Goal: Task Accomplishment & Management: Use online tool/utility

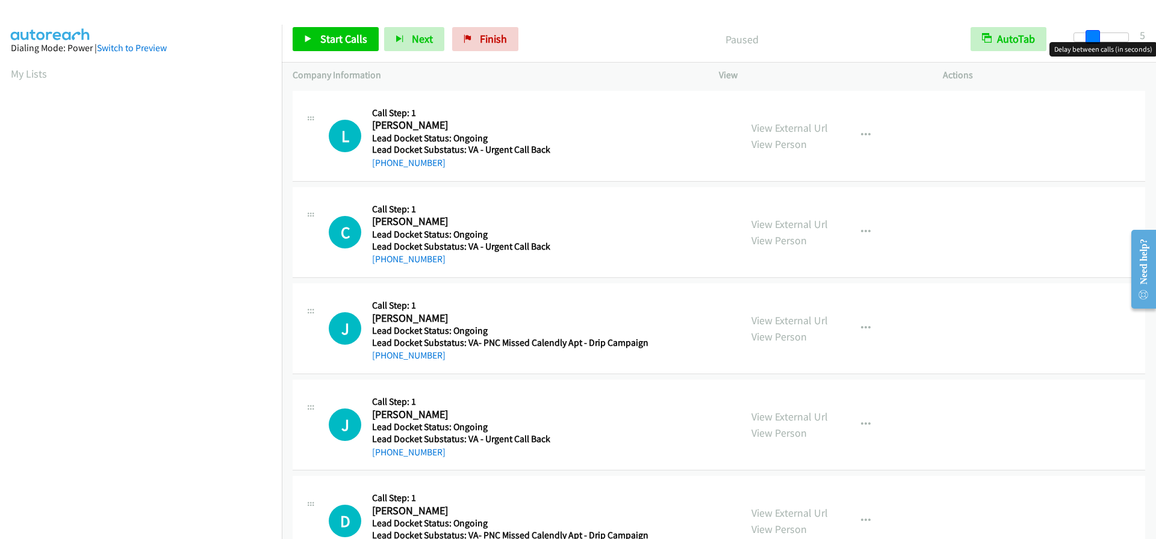
drag, startPoint x: 1073, startPoint y: 33, endPoint x: 1090, endPoint y: 34, distance: 17.5
click at [1090, 34] on span at bounding box center [1093, 37] width 14 height 14
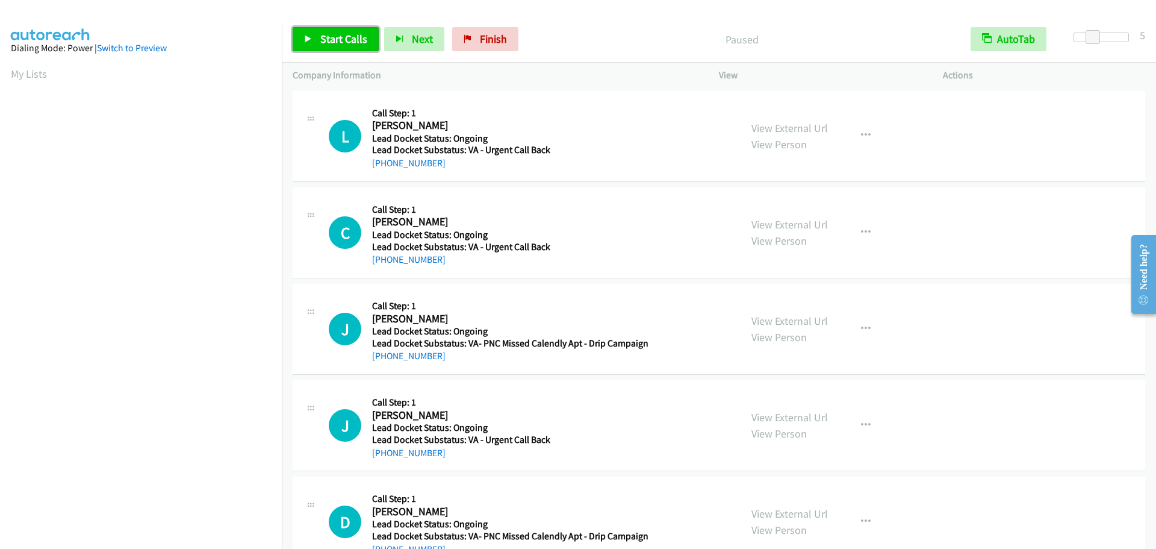
click at [336, 39] on span "Start Calls" at bounding box center [343, 39] width 47 height 14
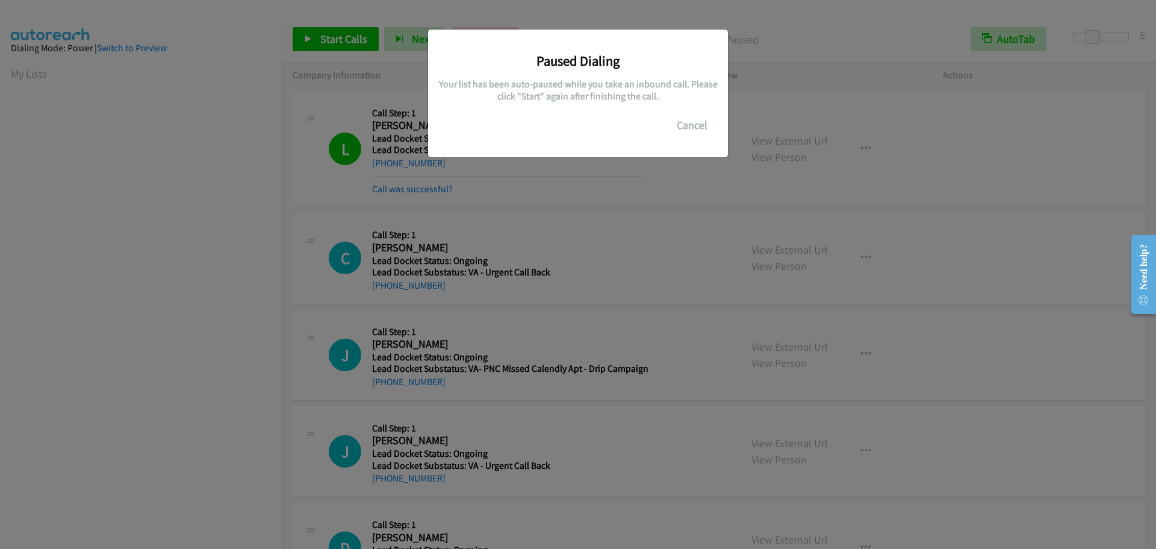
scroll to position [127, 0]
click at [691, 128] on button "Cancel" at bounding box center [692, 125] width 54 height 24
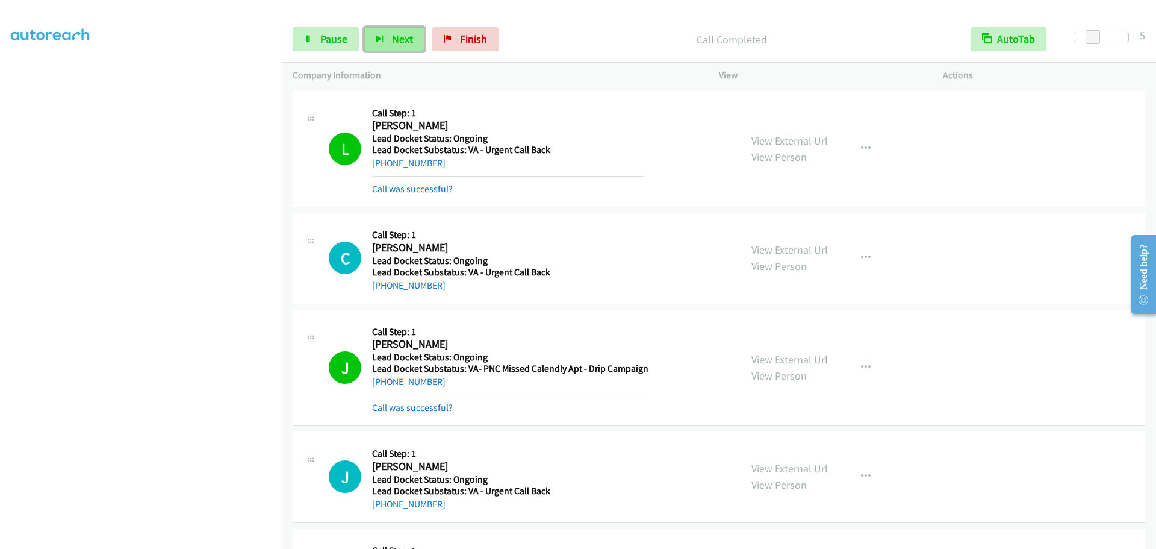
click at [388, 39] on button "Next" at bounding box center [394, 39] width 60 height 24
click at [335, 39] on span "Pause" at bounding box center [333, 39] width 27 height 14
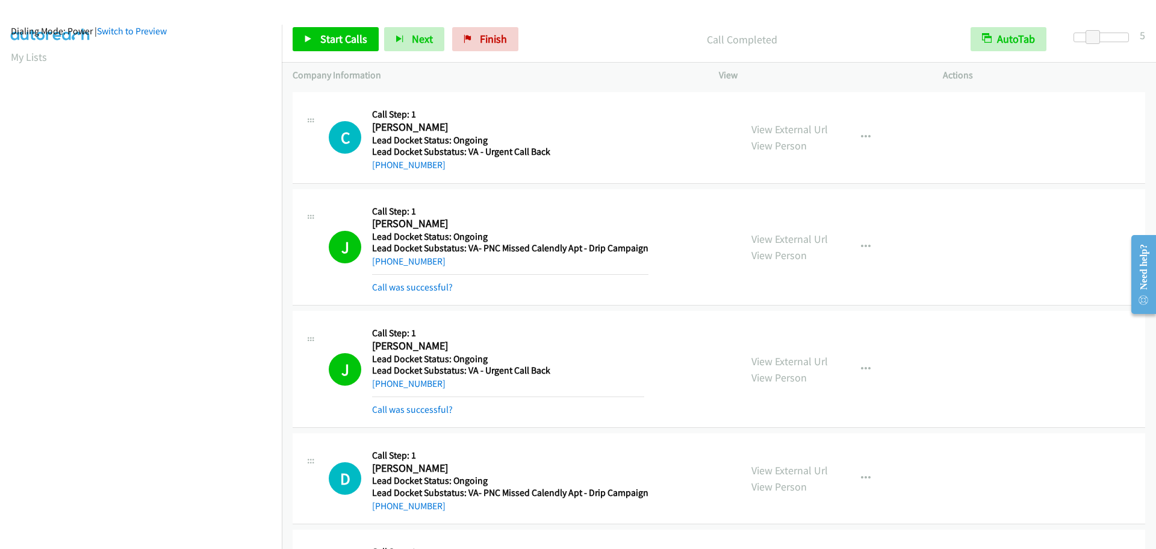
scroll to position [0, 0]
click at [182, 60] on aside "Dialing Mode: Power | Switch to Preview My Lists" at bounding box center [141, 358] width 282 height 667
click at [350, 36] on span "Start Calls" at bounding box center [343, 39] width 47 height 14
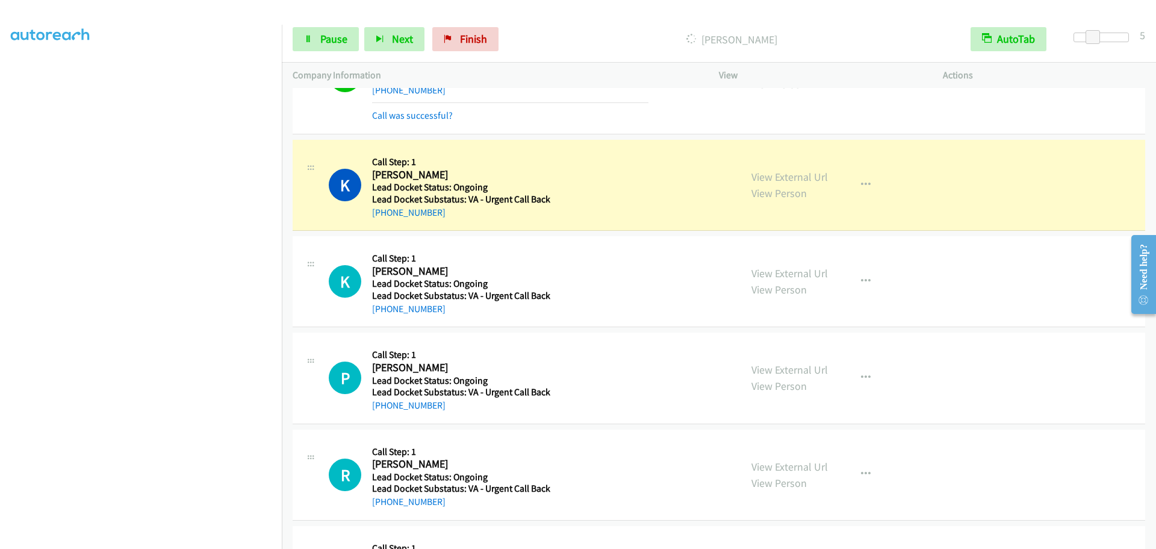
scroll to position [542, 0]
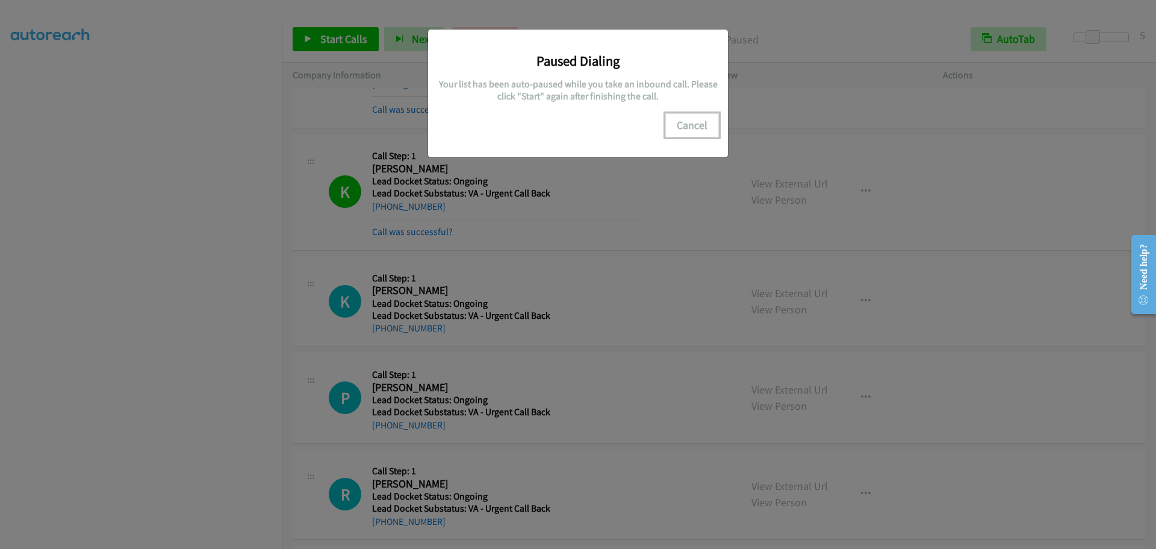
click at [692, 122] on button "Cancel" at bounding box center [692, 125] width 54 height 24
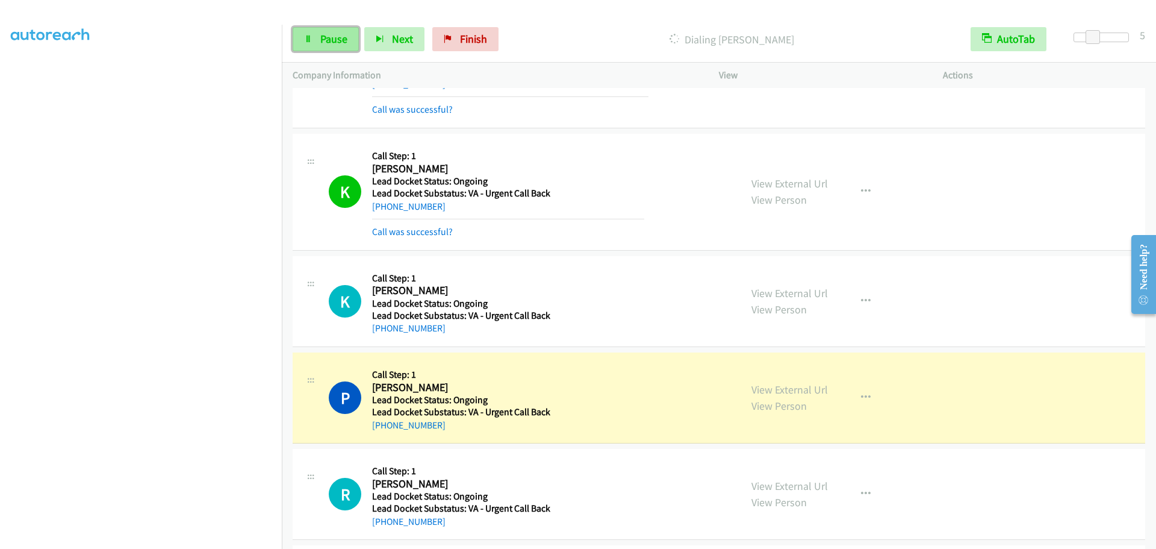
click at [341, 39] on span "Pause" at bounding box center [333, 39] width 27 height 14
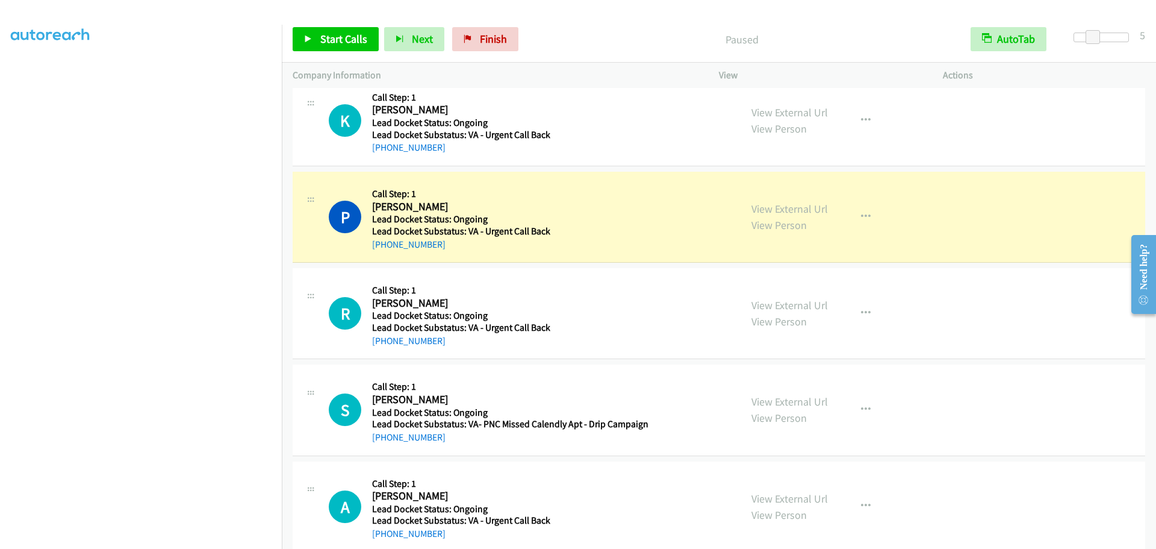
scroll to position [783, 0]
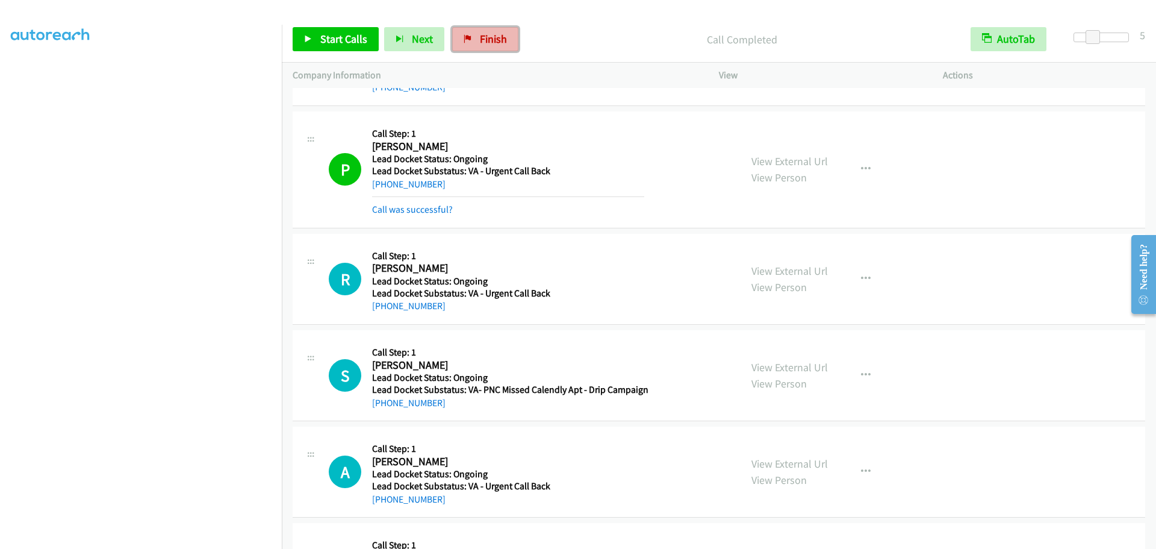
click at [480, 32] on span "Finish" at bounding box center [493, 39] width 27 height 14
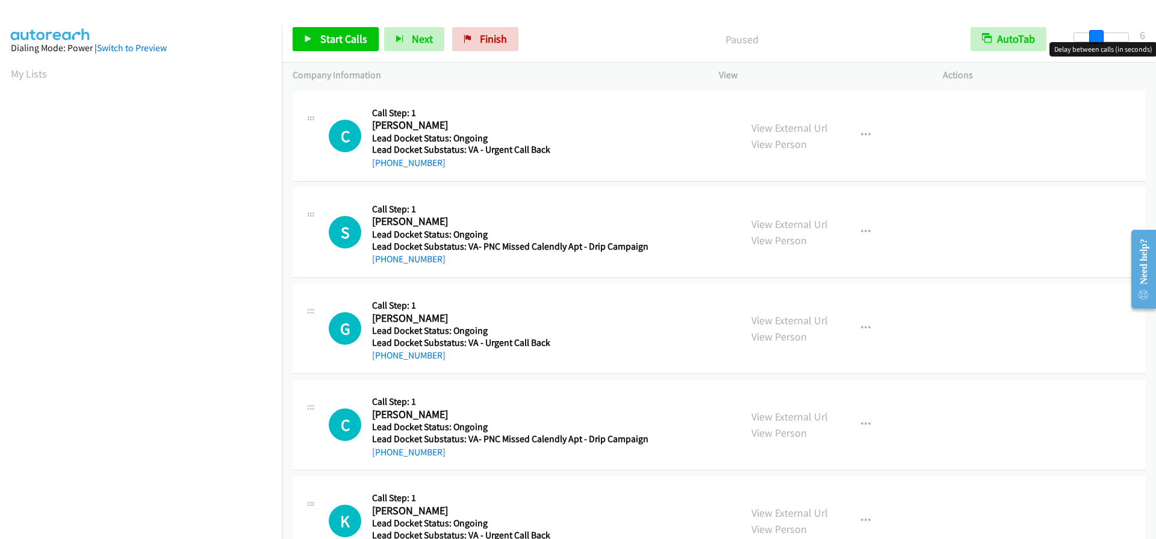
drag, startPoint x: 1077, startPoint y: 39, endPoint x: 1099, endPoint y: 42, distance: 23.1
click at [1099, 42] on span at bounding box center [1096, 37] width 14 height 14
click at [1096, 38] on span at bounding box center [1093, 37] width 14 height 14
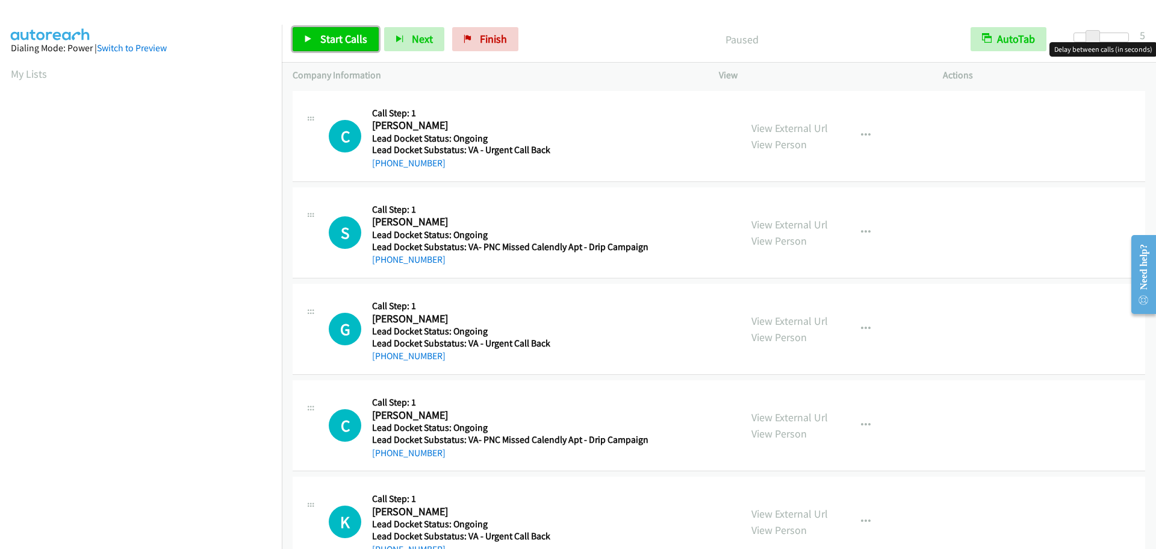
click at [346, 39] on span "Start Calls" at bounding box center [343, 39] width 47 height 14
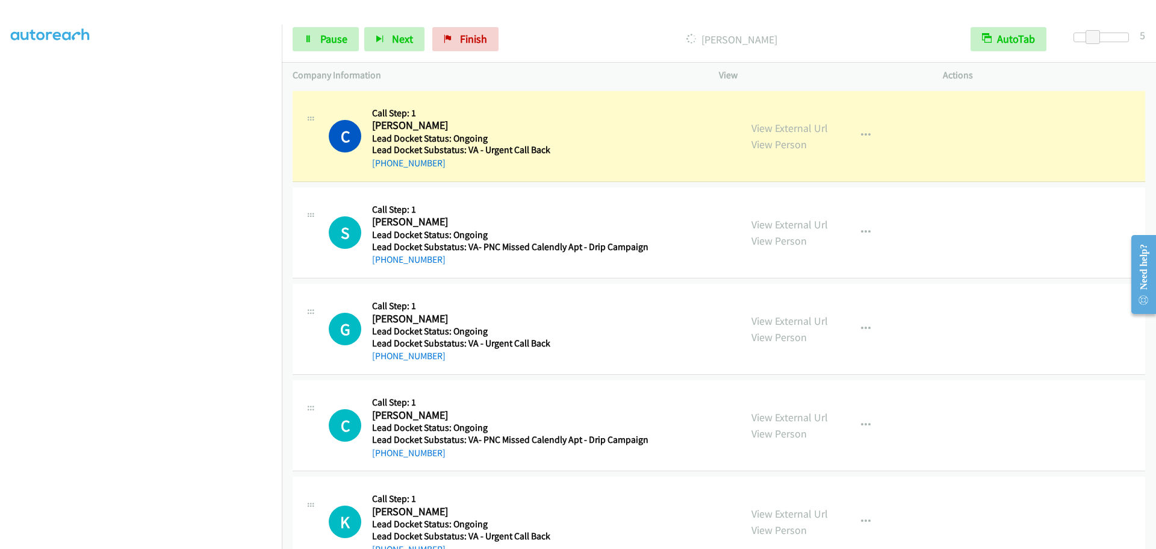
scroll to position [126, 0]
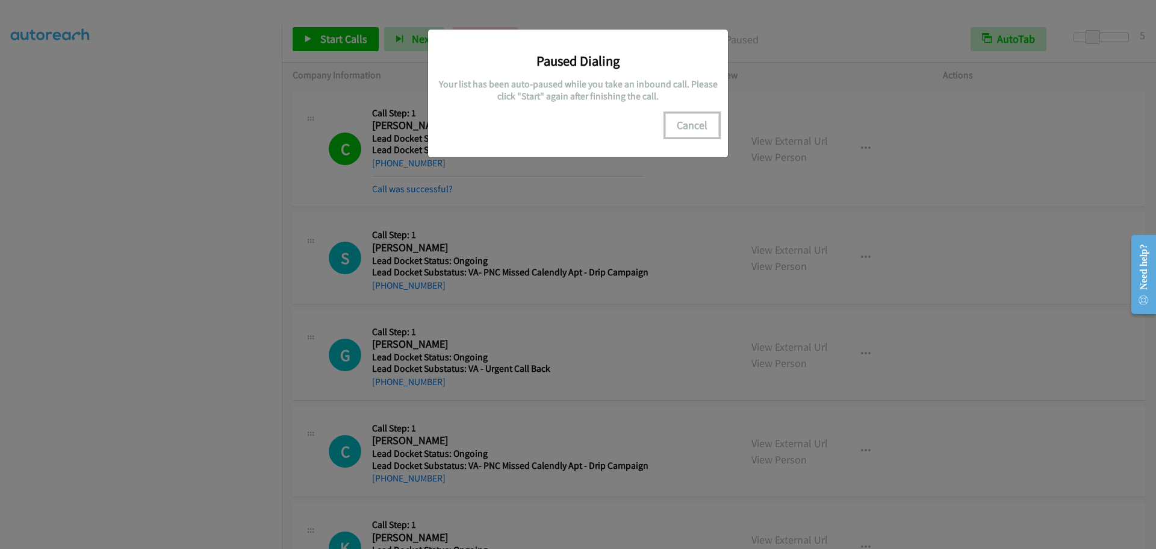
click at [697, 121] on button "Cancel" at bounding box center [692, 125] width 54 height 24
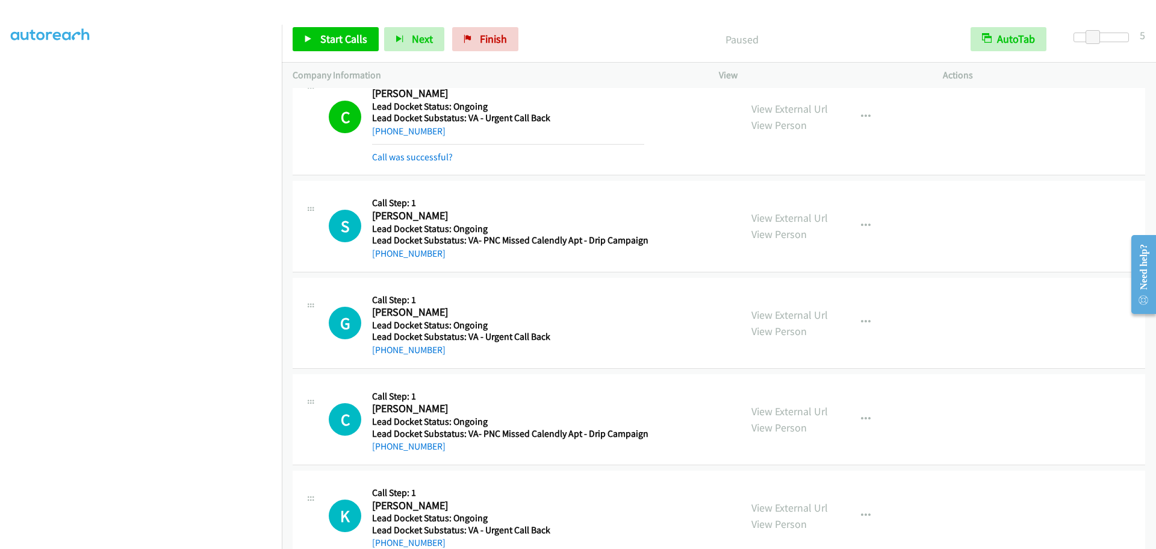
scroll to position [60, 0]
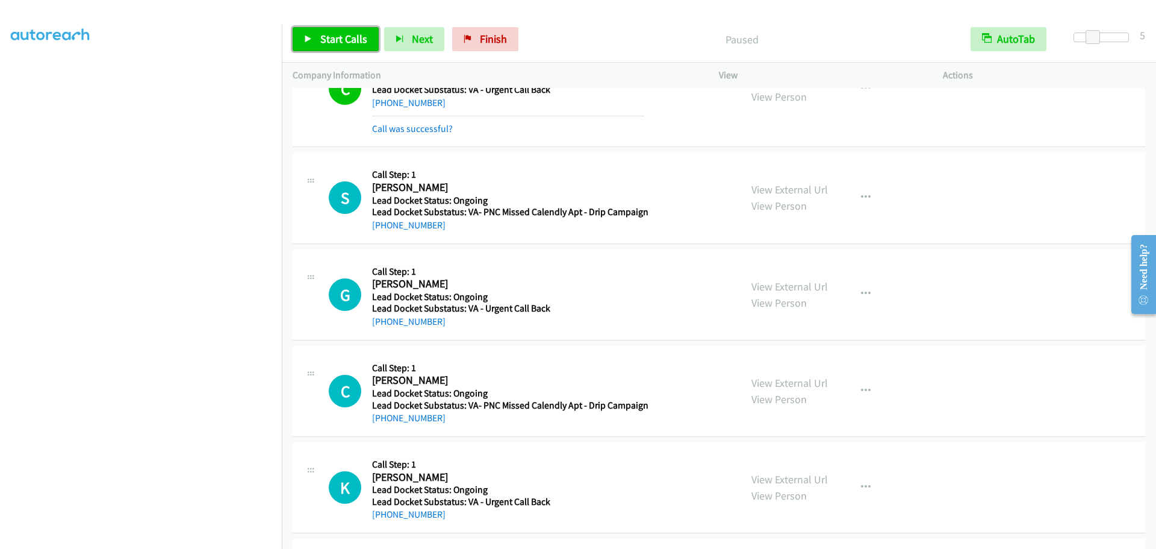
click at [343, 40] on span "Start Calls" at bounding box center [343, 39] width 47 height 14
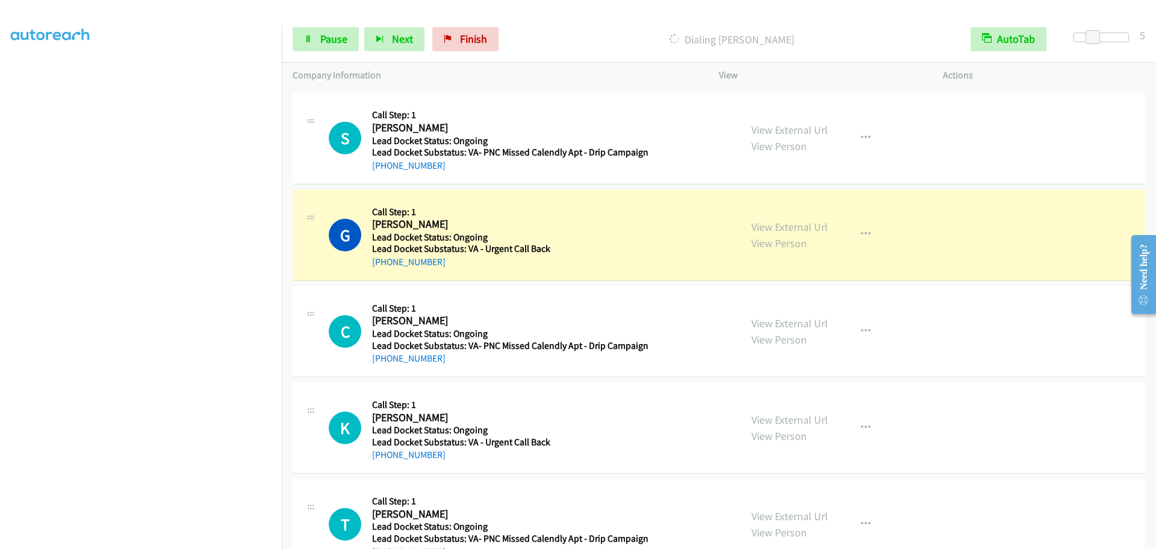
scroll to position [120, 0]
click at [317, 44] on link "Pause" at bounding box center [326, 39] width 66 height 24
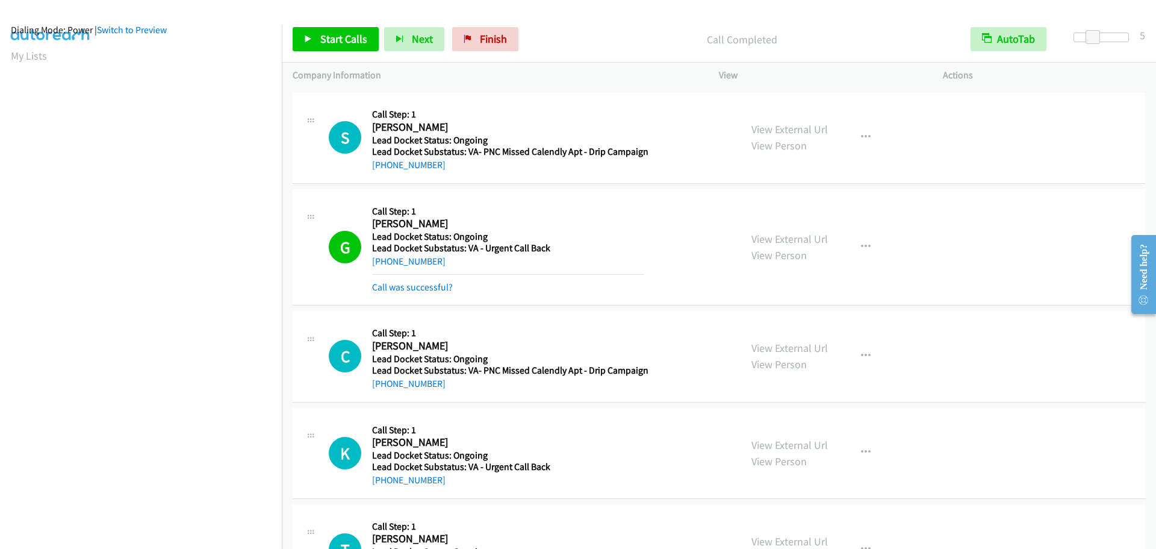
scroll to position [0, 0]
click at [24, 66] on section "My Lists" at bounding box center [141, 74] width 260 height 16
click at [34, 72] on link "My Lists" at bounding box center [29, 74] width 36 height 14
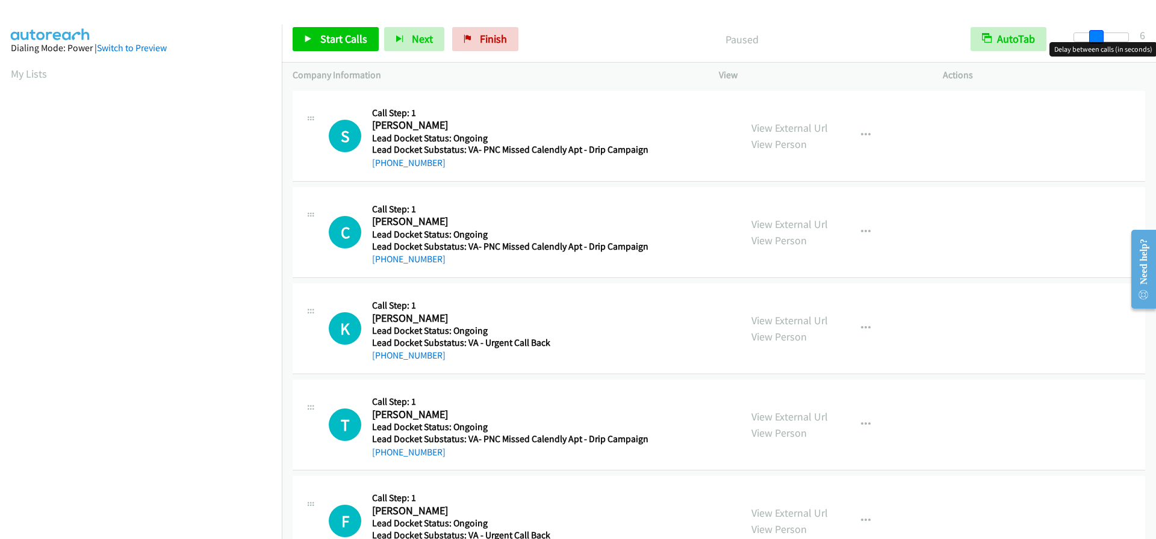
drag, startPoint x: 1078, startPoint y: 37, endPoint x: 1098, endPoint y: 40, distance: 20.1
click at [1098, 40] on span at bounding box center [1096, 37] width 14 height 14
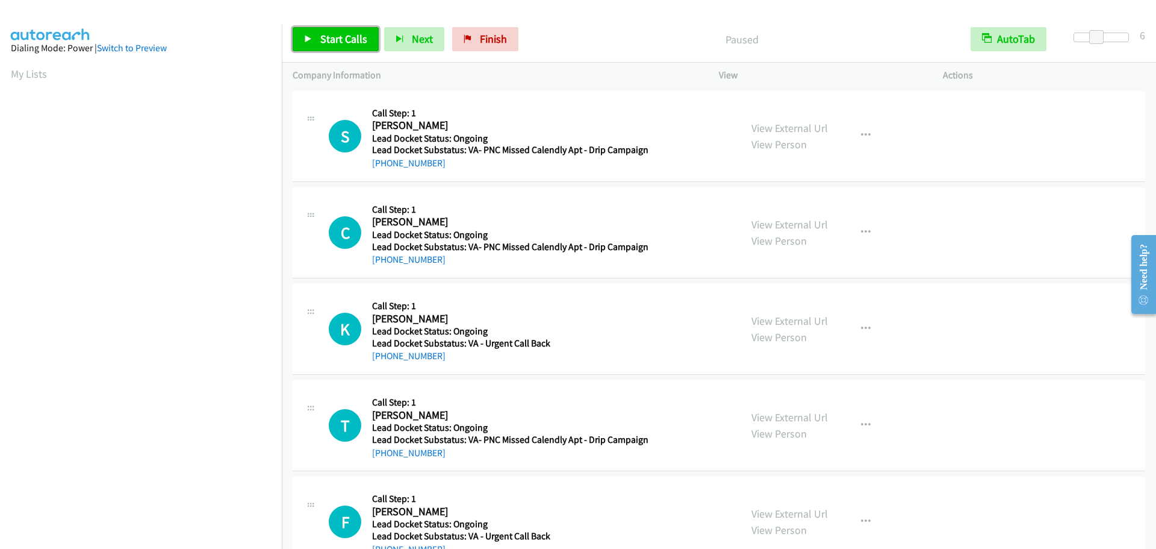
click at [348, 40] on span "Start Calls" at bounding box center [343, 39] width 47 height 14
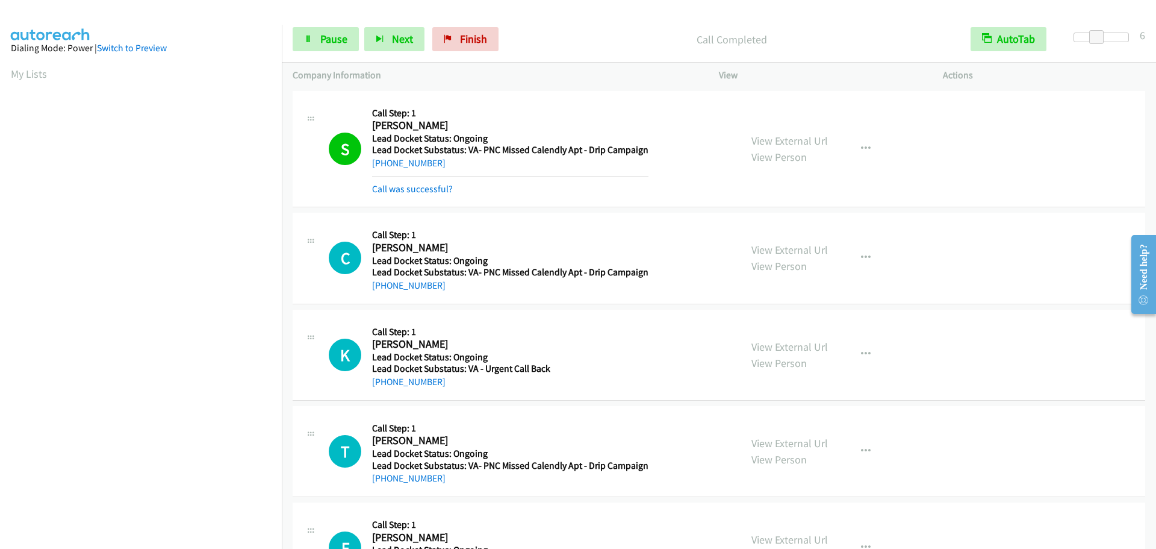
scroll to position [127, 0]
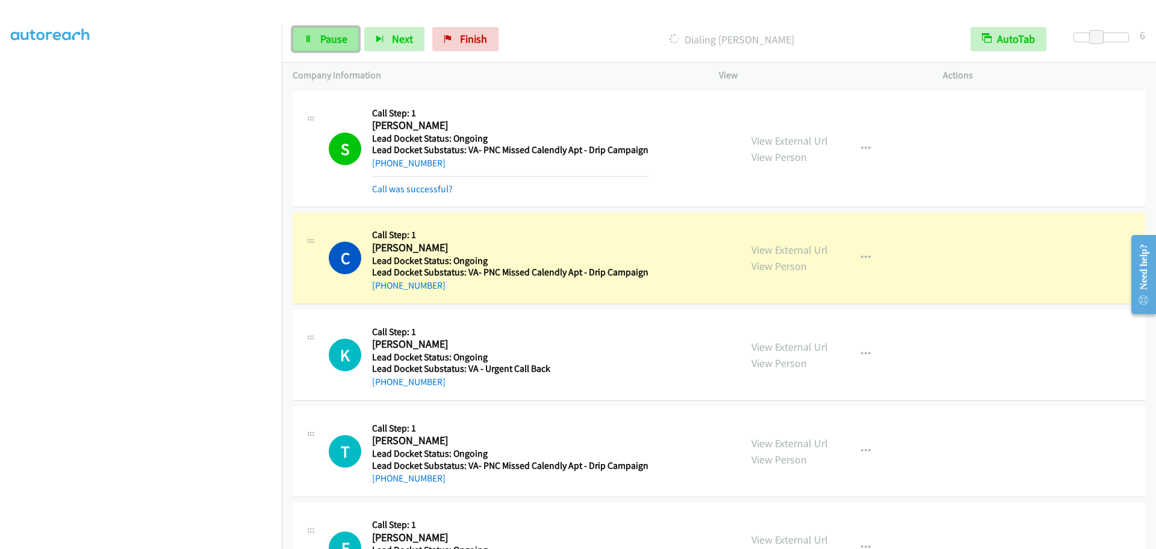
click at [344, 45] on span "Pause" at bounding box center [333, 39] width 27 height 14
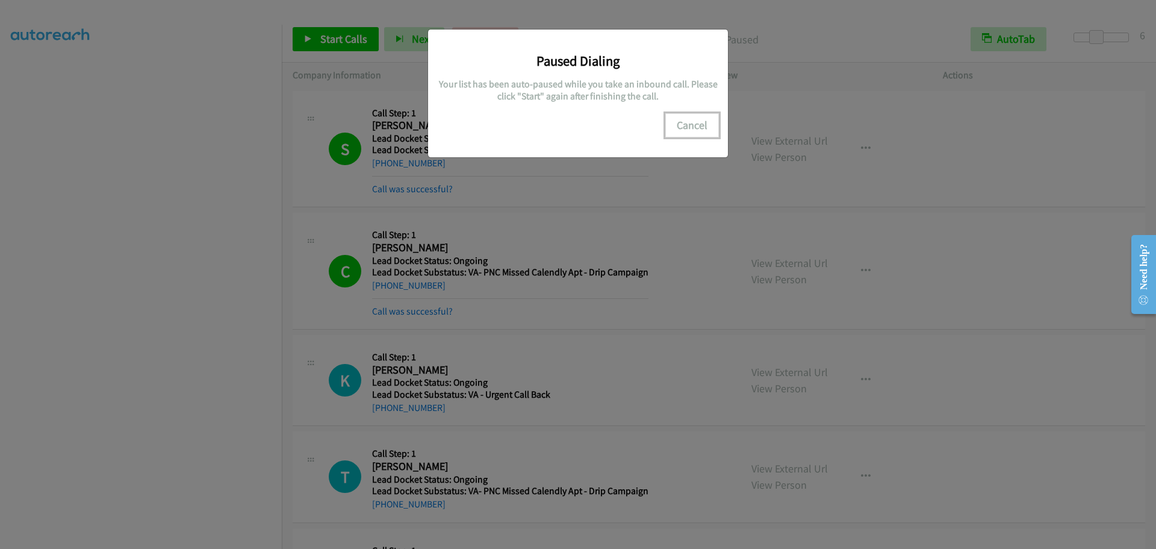
click at [689, 130] on button "Cancel" at bounding box center [692, 125] width 54 height 24
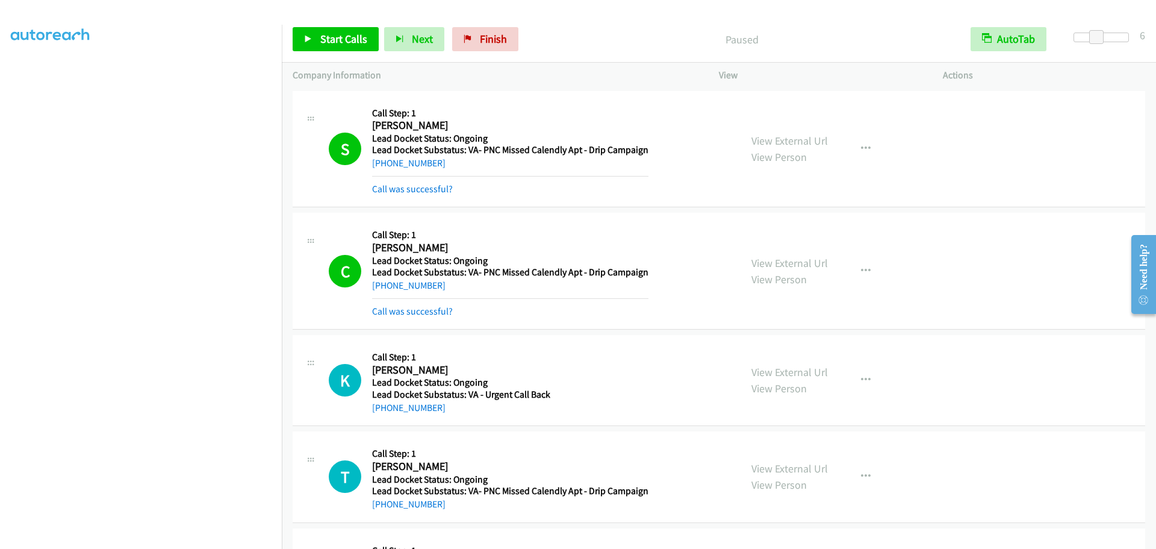
drag, startPoint x: 371, startPoint y: 127, endPoint x: 457, endPoint y: 127, distance: 86.1
click at [457, 127] on div "S Callback Scheduled Call Step: 1 Sedrick Williams America/Chicago Lead Docket …" at bounding box center [529, 149] width 401 height 95
copy h2 "Sedrick Williams"
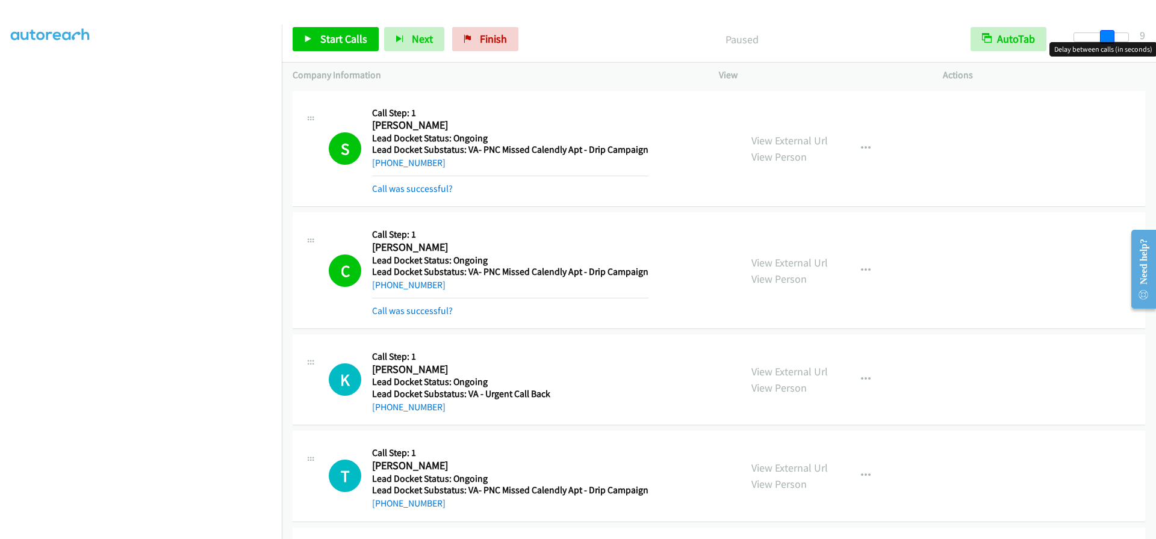
drag, startPoint x: 1097, startPoint y: 39, endPoint x: 1107, endPoint y: 39, distance: 9.6
click at [1107, 39] on span at bounding box center [1107, 37] width 14 height 14
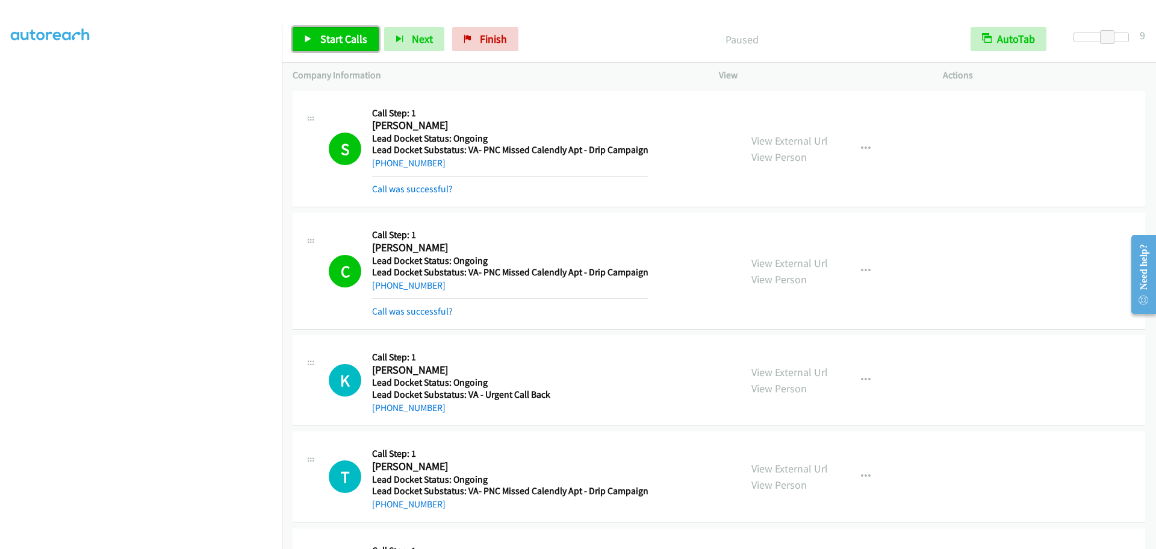
click at [339, 40] on span "Start Calls" at bounding box center [343, 39] width 47 height 14
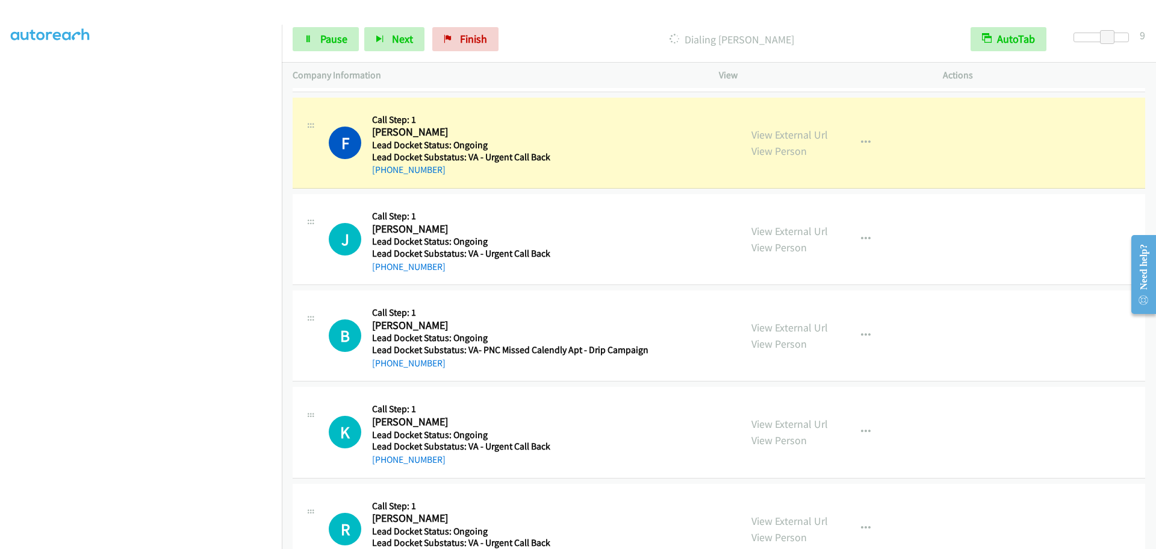
scroll to position [126, 0]
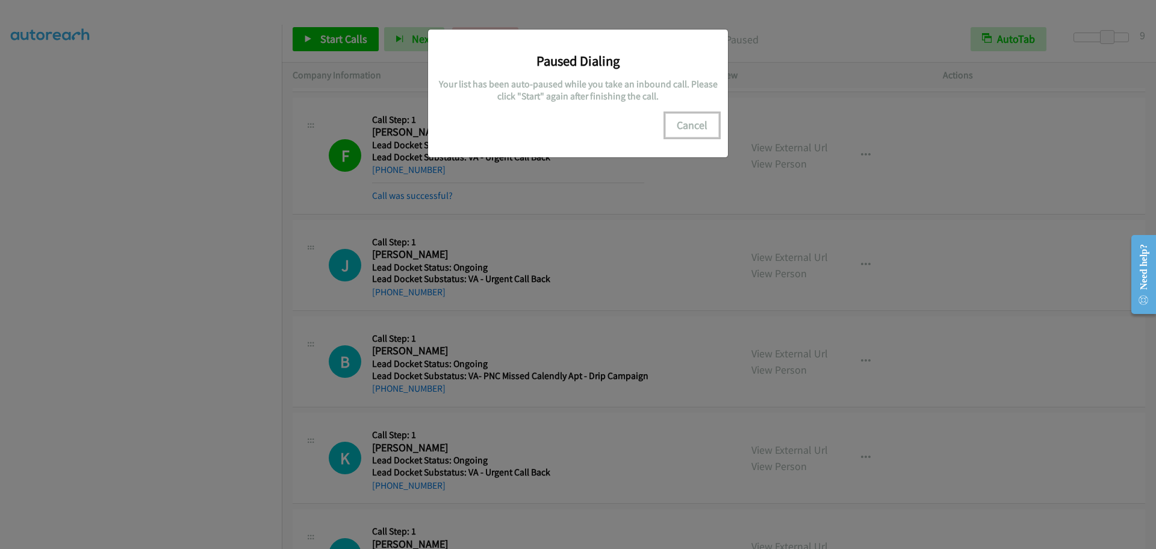
click at [683, 129] on button "Cancel" at bounding box center [692, 125] width 54 height 24
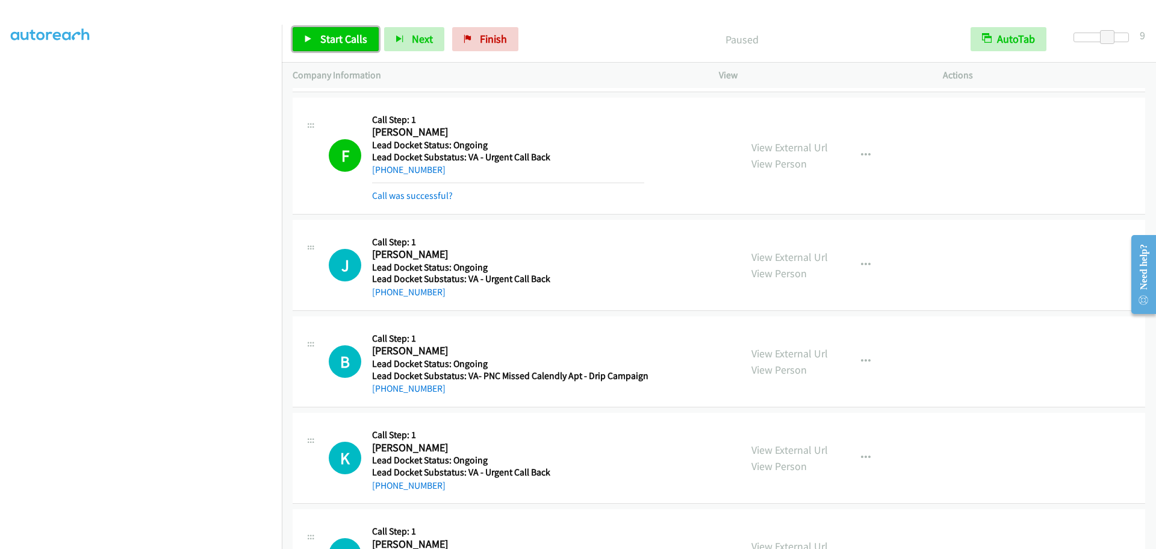
click at [330, 38] on span "Start Calls" at bounding box center [343, 39] width 47 height 14
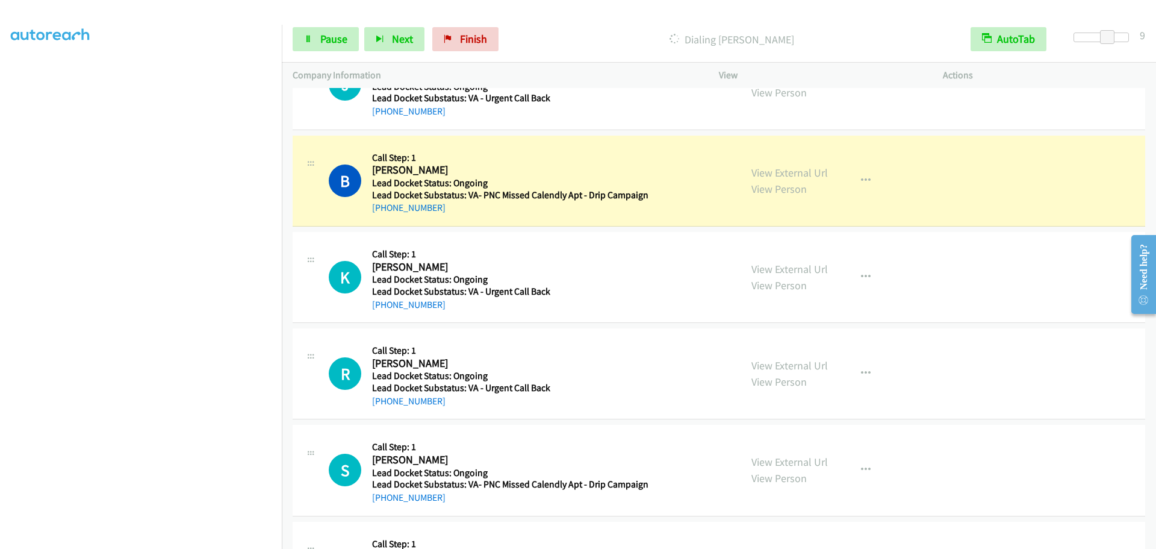
scroll to position [723, 0]
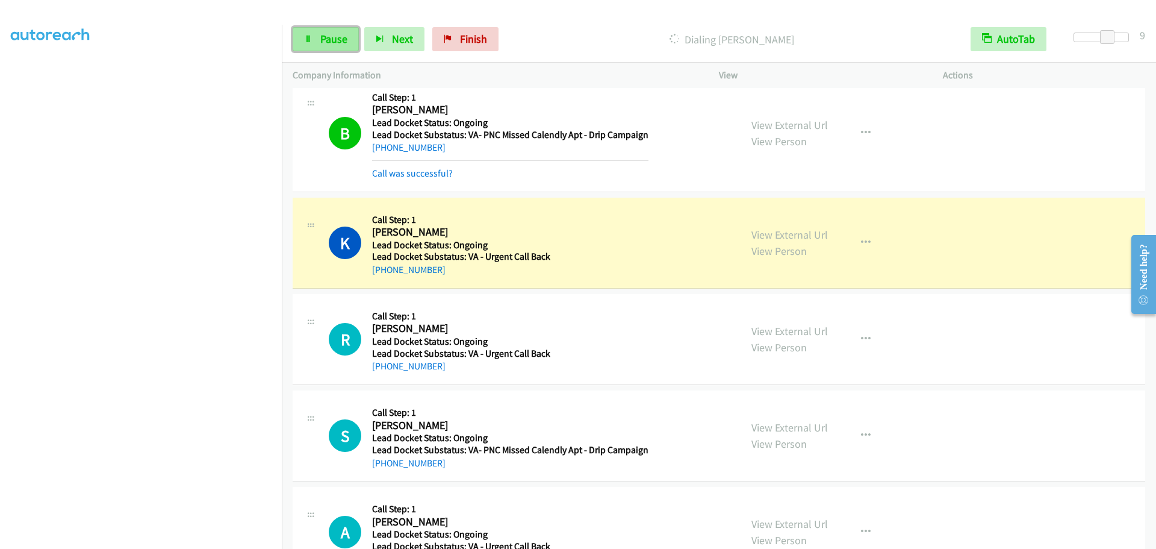
click at [343, 38] on span "Pause" at bounding box center [333, 39] width 27 height 14
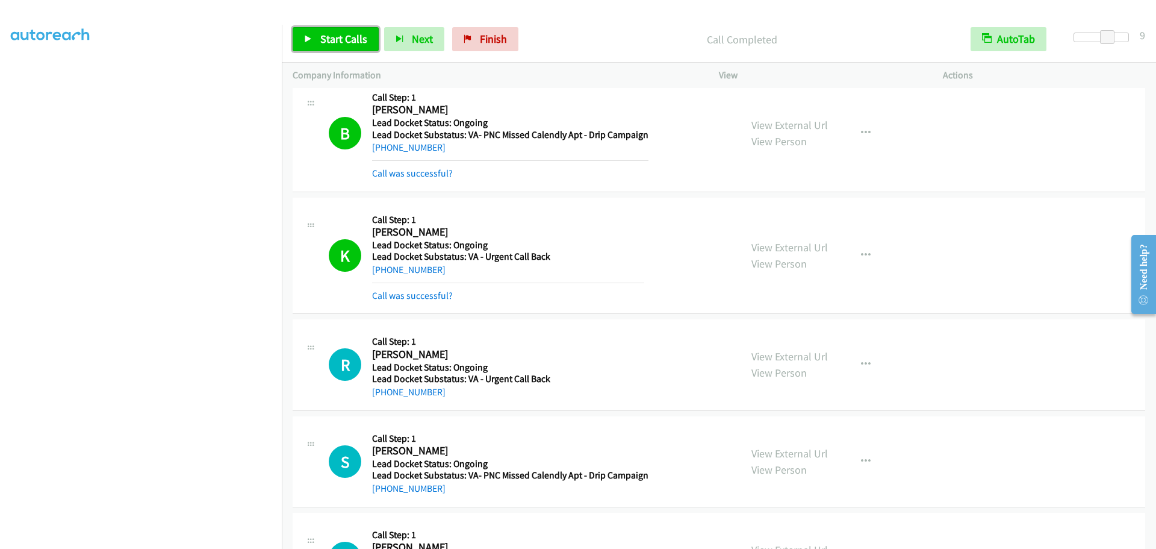
click at [344, 39] on span "Start Calls" at bounding box center [343, 39] width 47 height 14
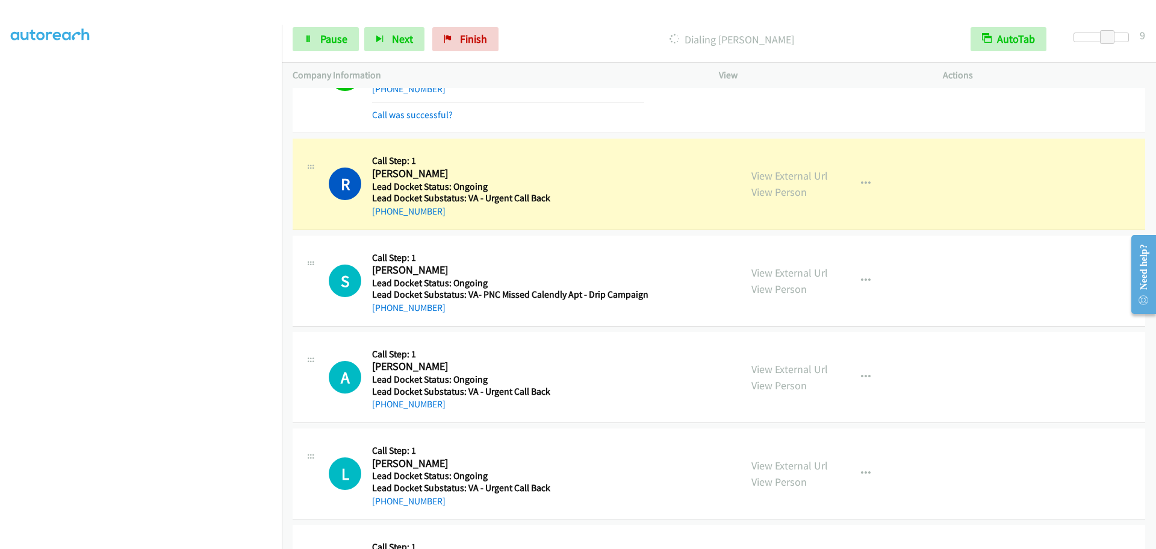
scroll to position [963, 0]
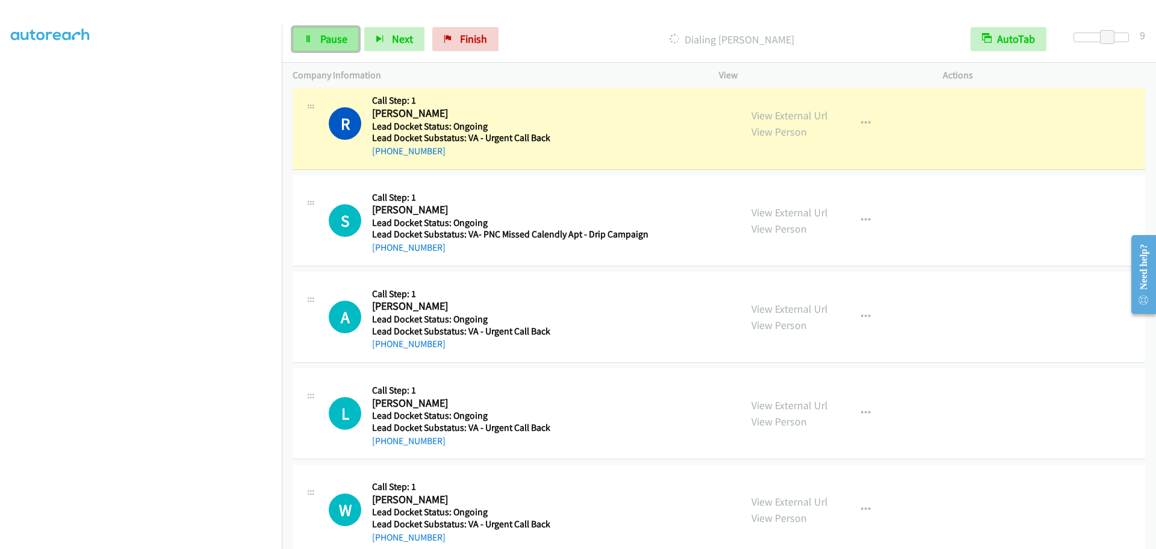
click at [329, 49] on link "Pause" at bounding box center [326, 39] width 66 height 24
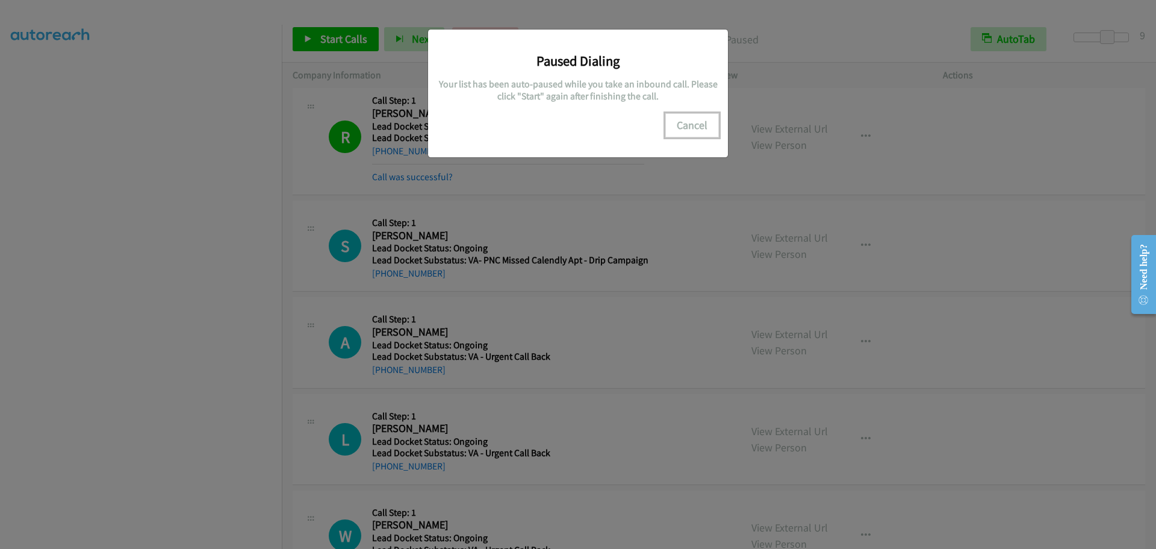
click at [684, 126] on button "Cancel" at bounding box center [692, 125] width 54 height 24
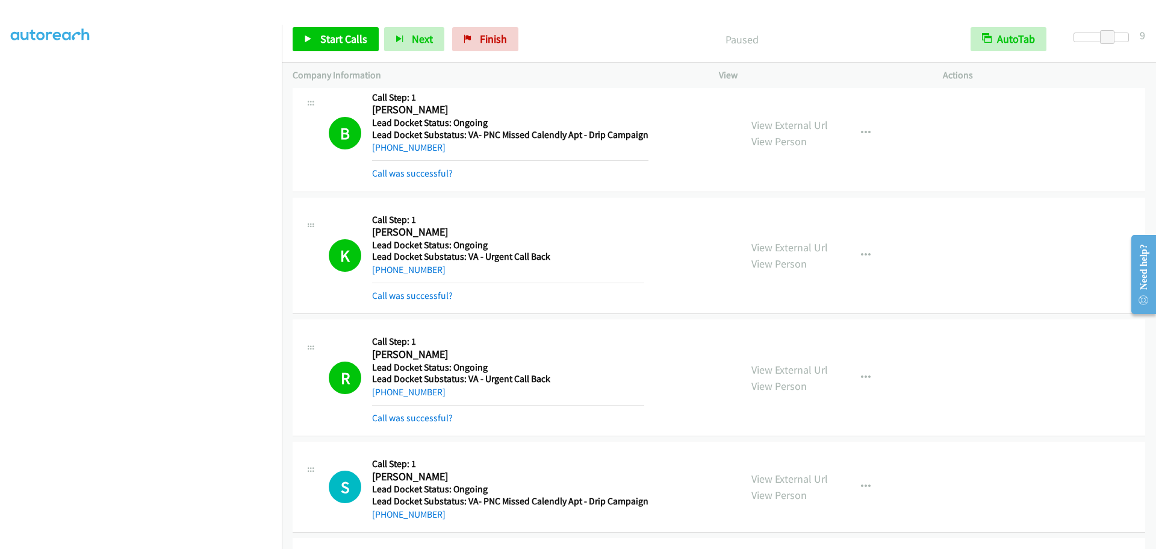
scroll to position [0, 0]
click at [33, 75] on link "My Lists" at bounding box center [29, 74] width 36 height 14
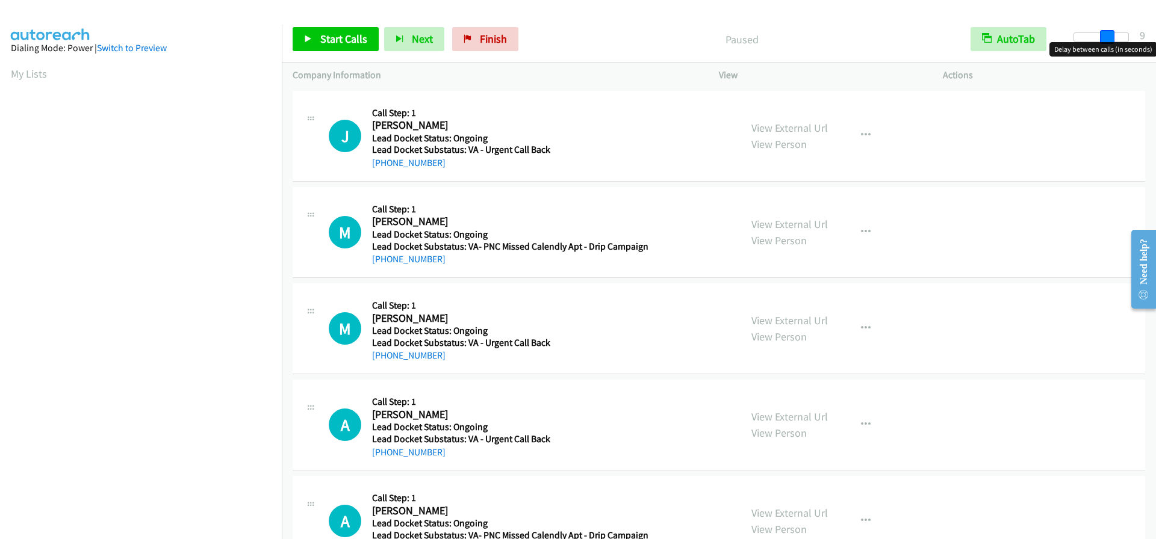
drag, startPoint x: 1078, startPoint y: 35, endPoint x: 1110, endPoint y: 42, distance: 32.1
click at [1110, 42] on body "Start Calls Pause Next Finish Paused AutoTab AutoTab 9 Company Information Info…" at bounding box center [578, 28] width 1156 height 57
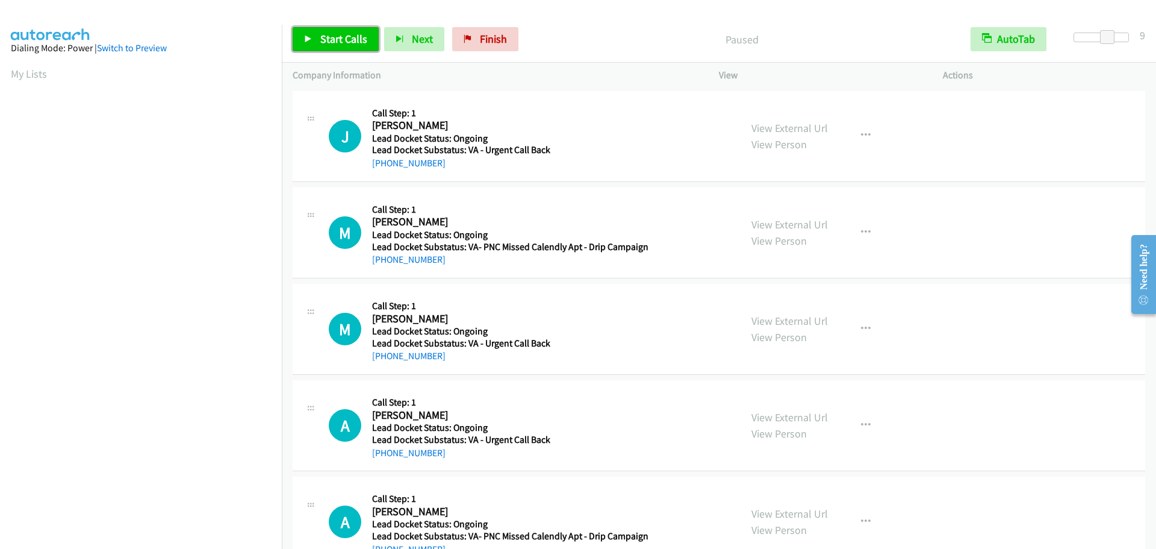
click at [358, 40] on span "Start Calls" at bounding box center [343, 39] width 47 height 14
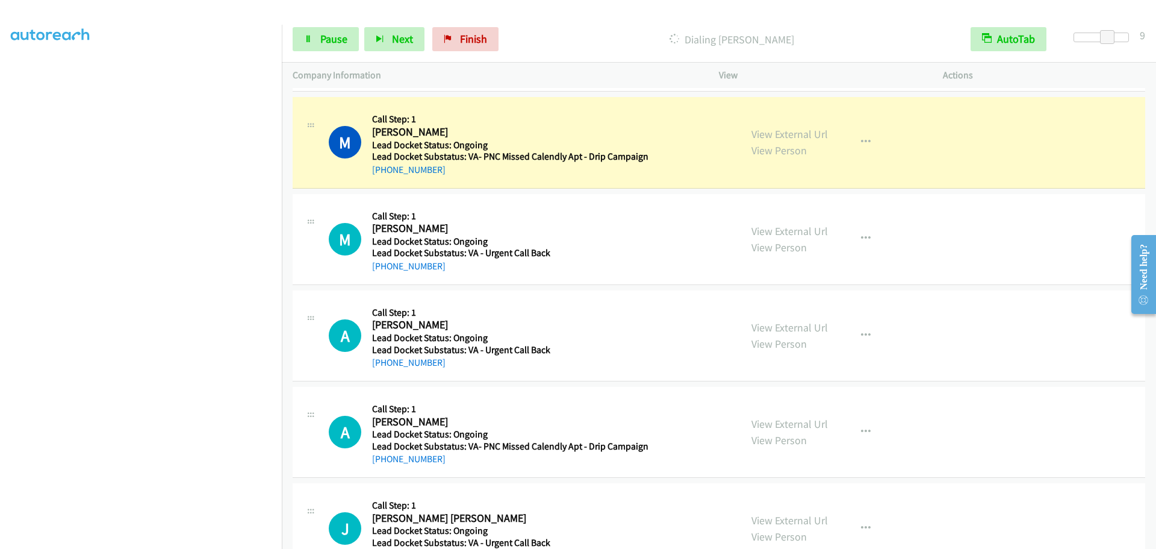
scroll to position [120, 0]
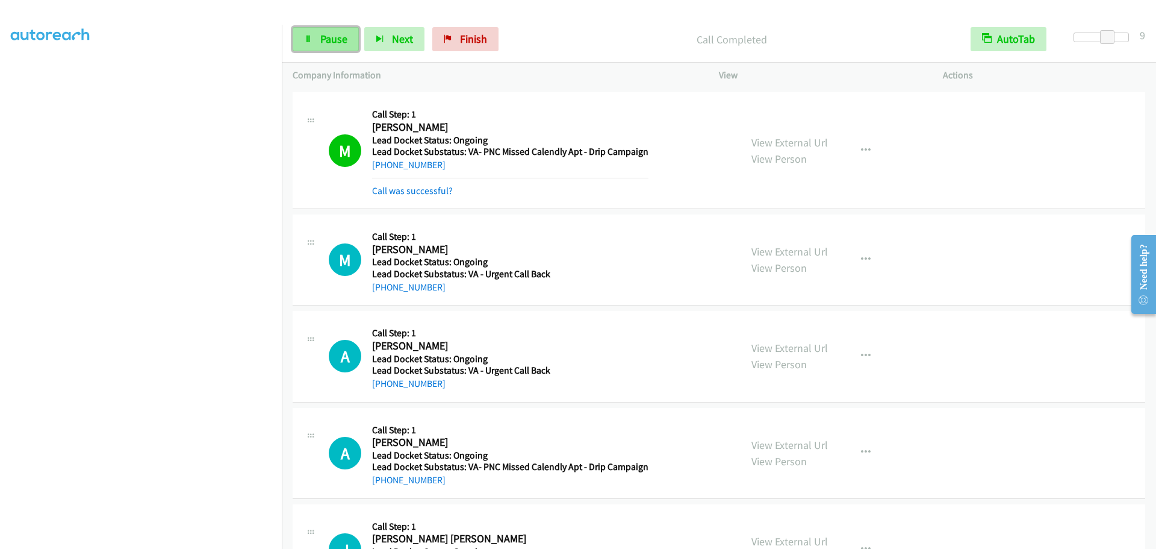
click at [339, 40] on span "Pause" at bounding box center [333, 39] width 27 height 14
click at [329, 37] on span "Start Calls" at bounding box center [343, 39] width 47 height 14
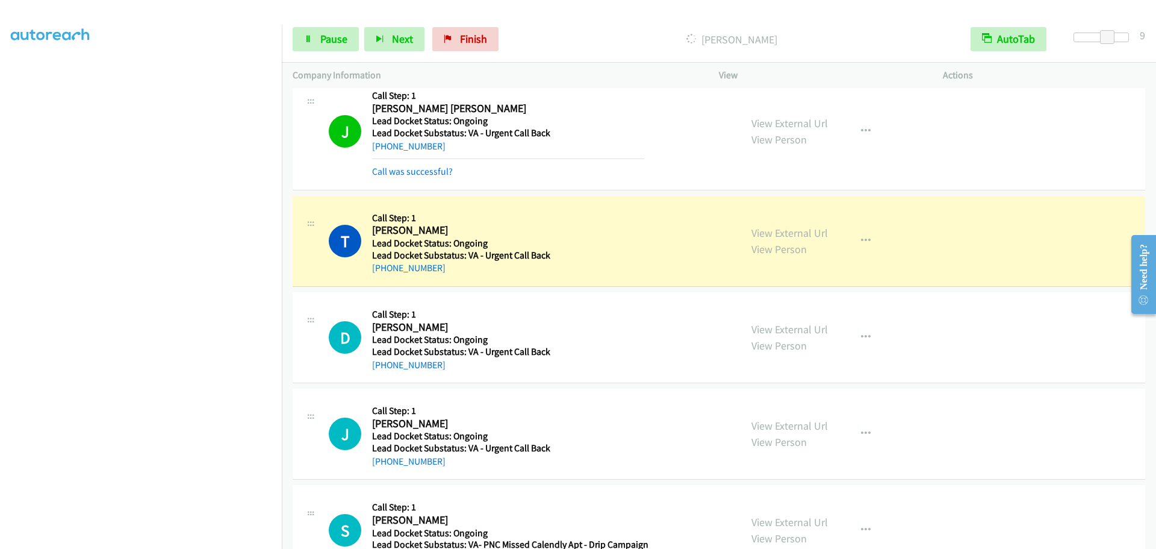
scroll to position [662, 0]
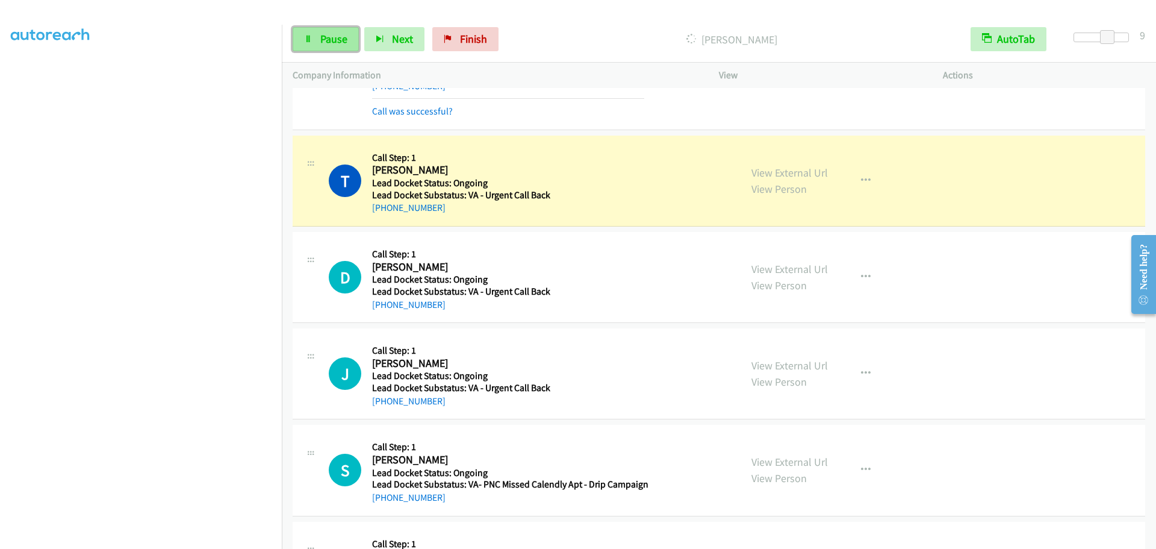
click at [329, 47] on link "Pause" at bounding box center [326, 39] width 66 height 24
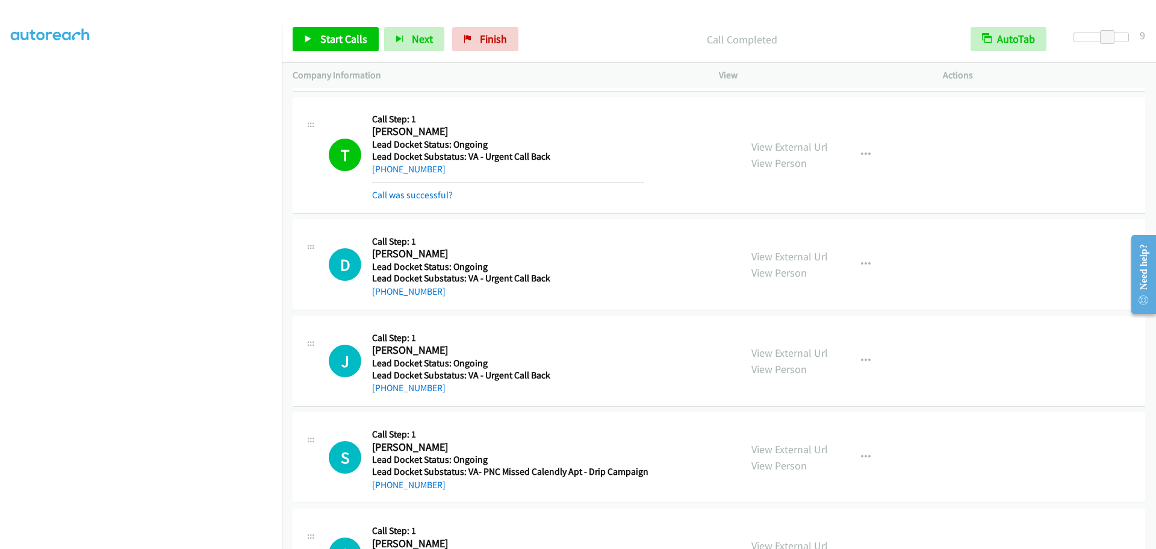
scroll to position [723, 0]
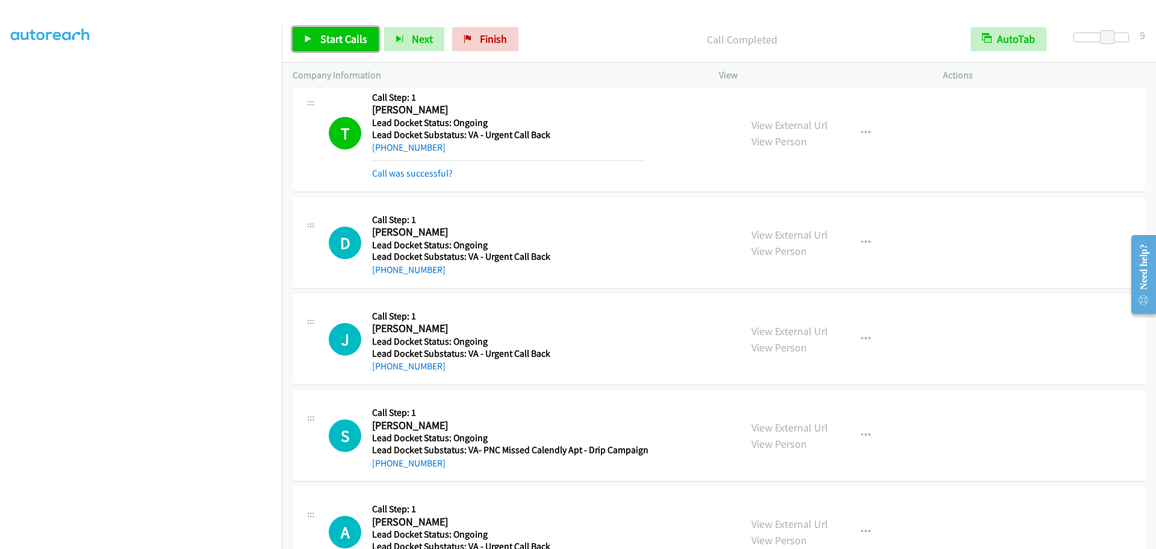
click at [348, 35] on span "Start Calls" at bounding box center [343, 39] width 47 height 14
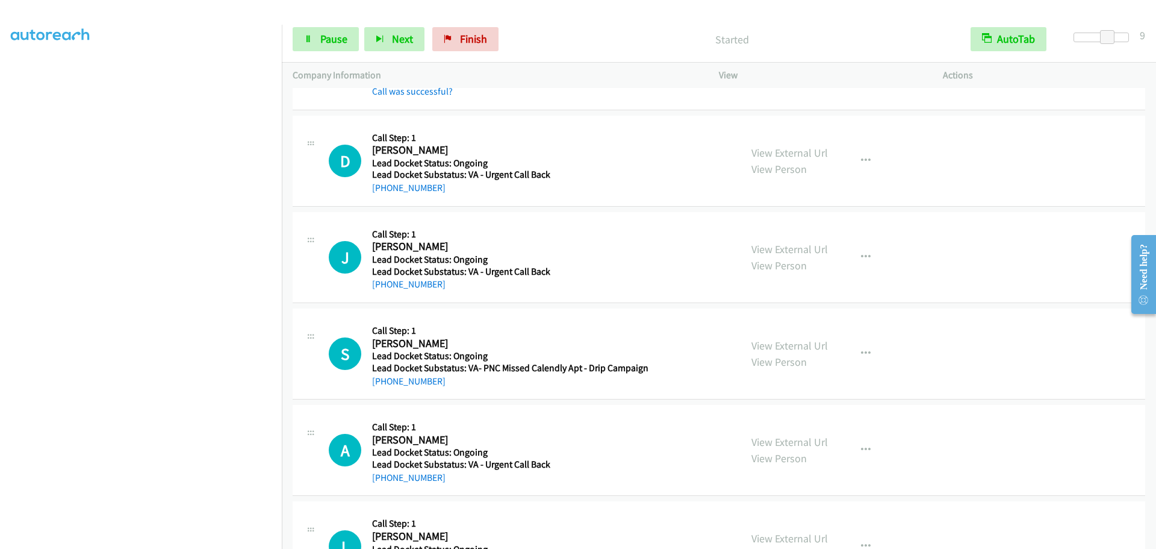
scroll to position [843, 0]
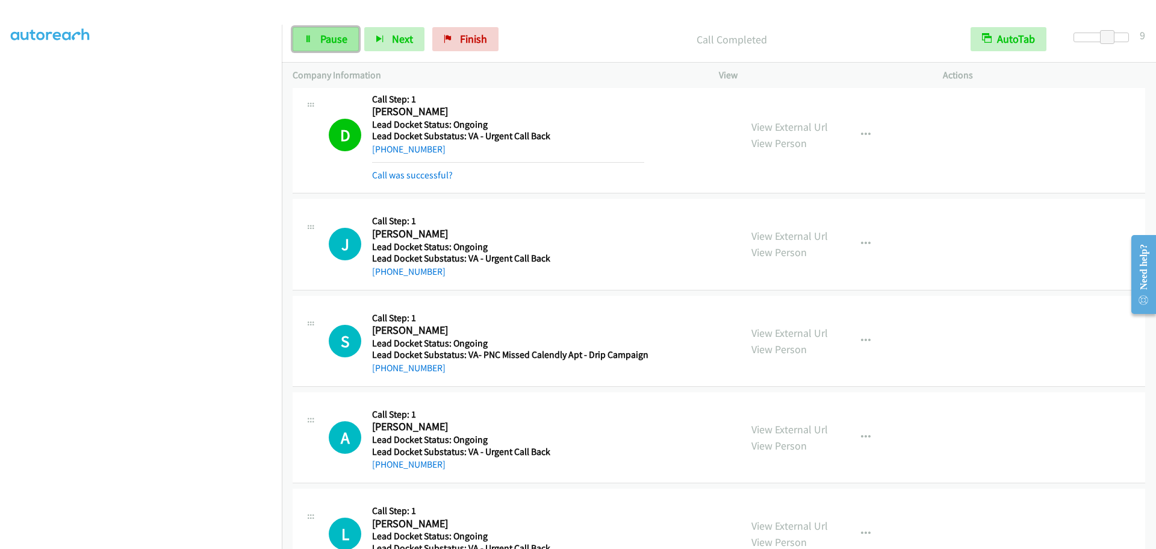
click at [337, 34] on span "Pause" at bounding box center [333, 39] width 27 height 14
click at [327, 39] on span "Start Calls" at bounding box center [343, 39] width 47 height 14
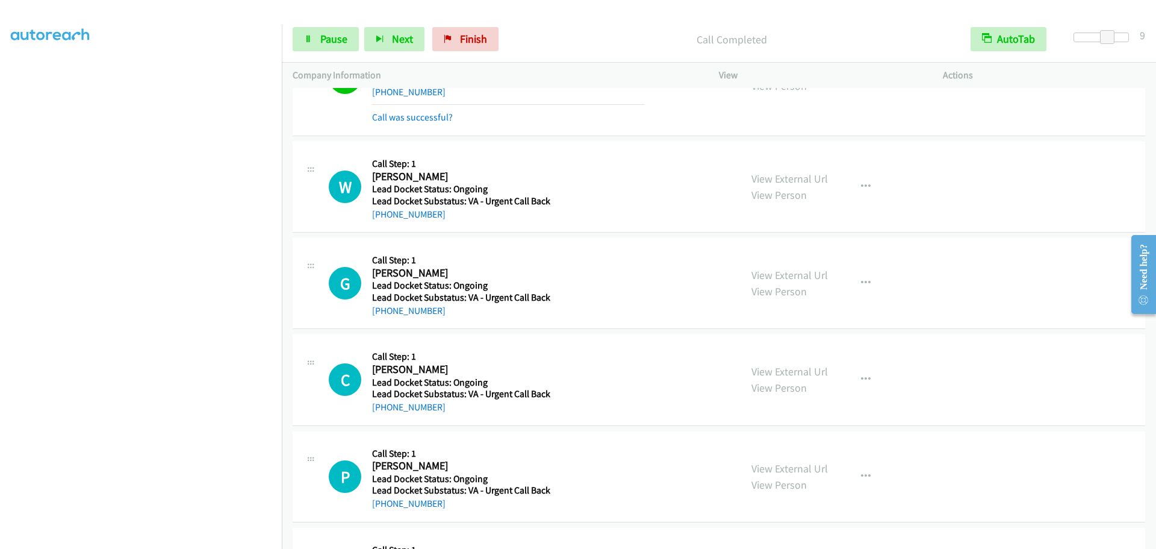
scroll to position [1385, 0]
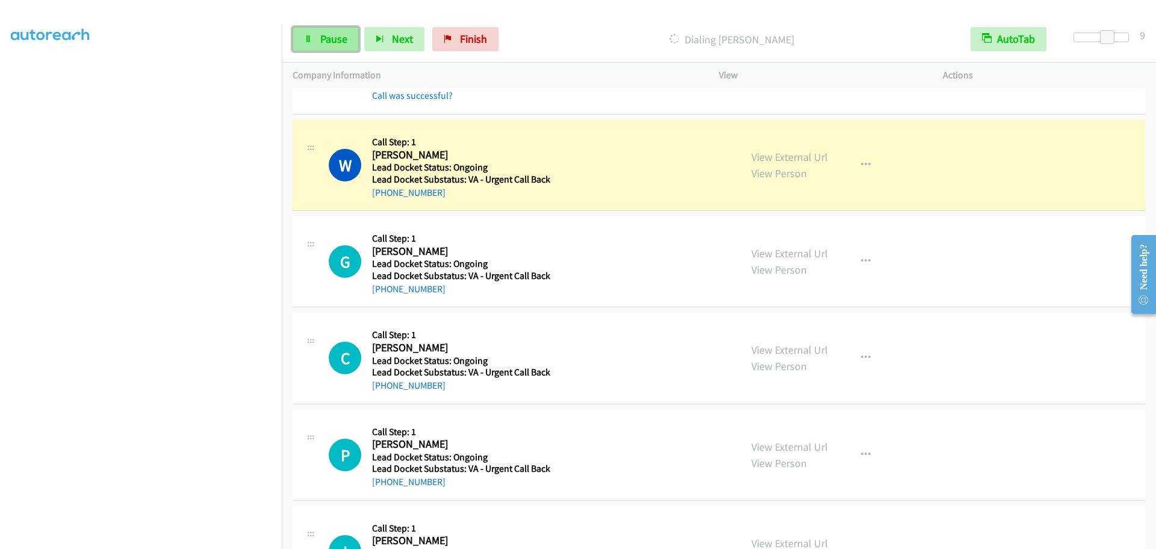
click at [331, 40] on span "Pause" at bounding box center [333, 39] width 27 height 14
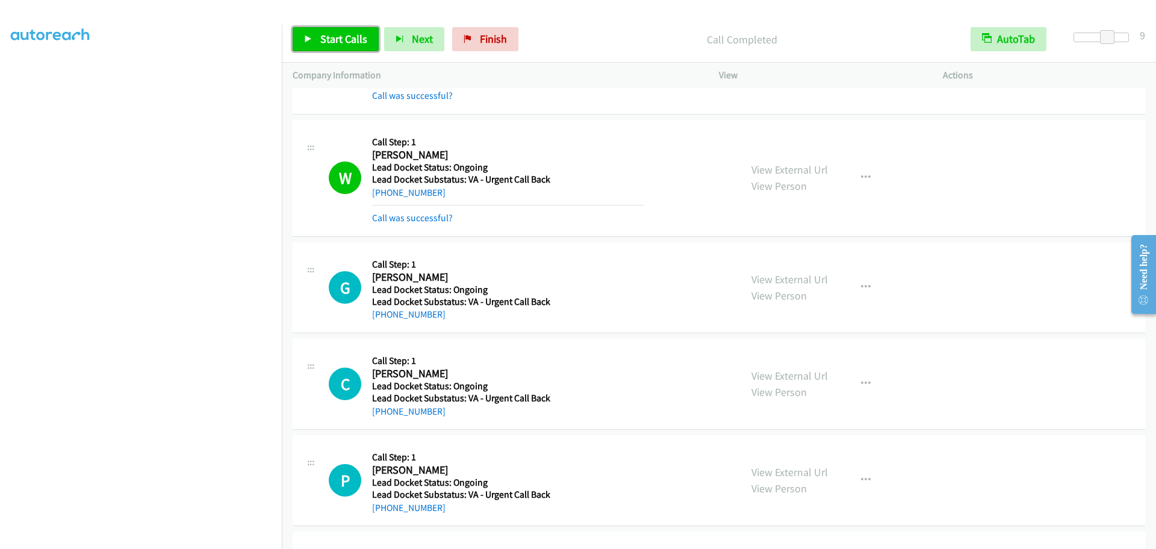
click at [343, 42] on span "Start Calls" at bounding box center [343, 39] width 47 height 14
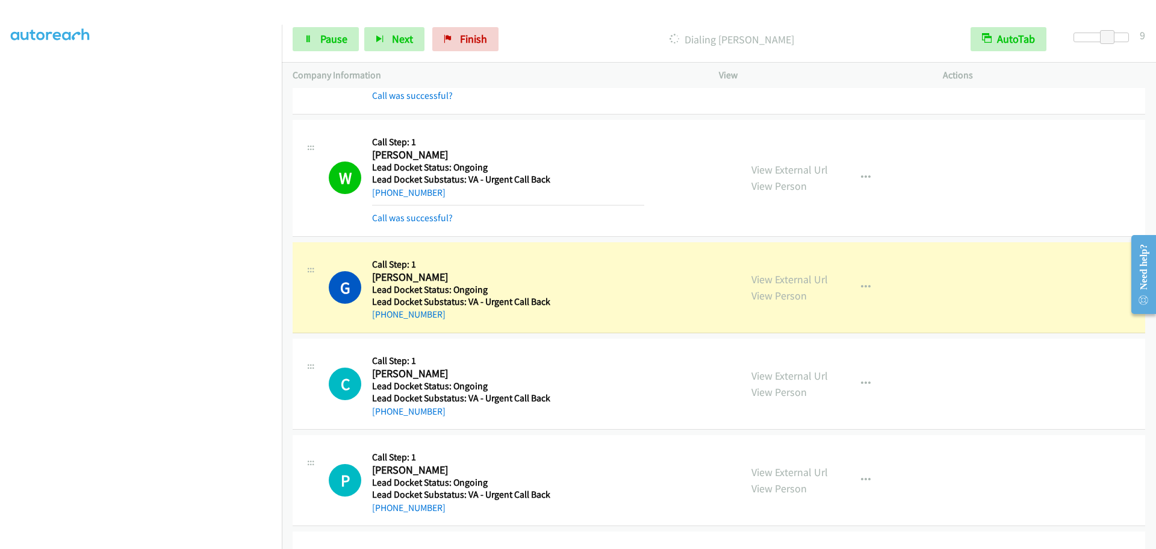
scroll to position [1505, 0]
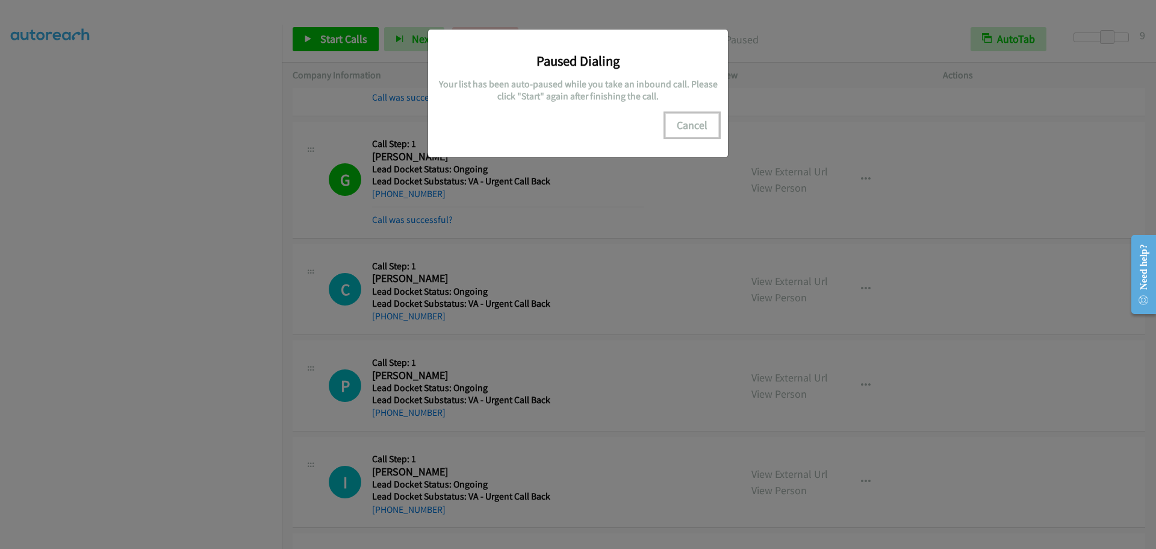
click at [688, 128] on button "Cancel" at bounding box center [692, 125] width 54 height 24
click at [683, 129] on button "Cancel" at bounding box center [692, 125] width 54 height 24
click at [698, 126] on button "Cancel" at bounding box center [692, 125] width 54 height 24
click at [684, 128] on button "Cancel" at bounding box center [692, 125] width 54 height 24
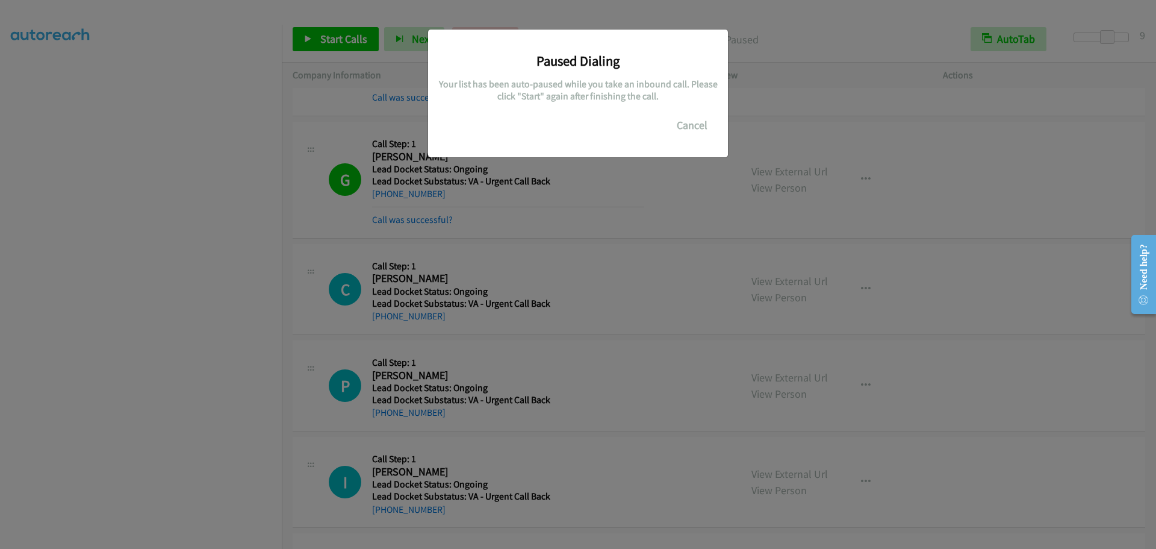
click at [225, 327] on div "Paused Dialing Your list has been auto-paused while you take an inbound call. P…" at bounding box center [578, 280] width 1156 height 538
click at [695, 125] on button "Cancel" at bounding box center [692, 125] width 54 height 24
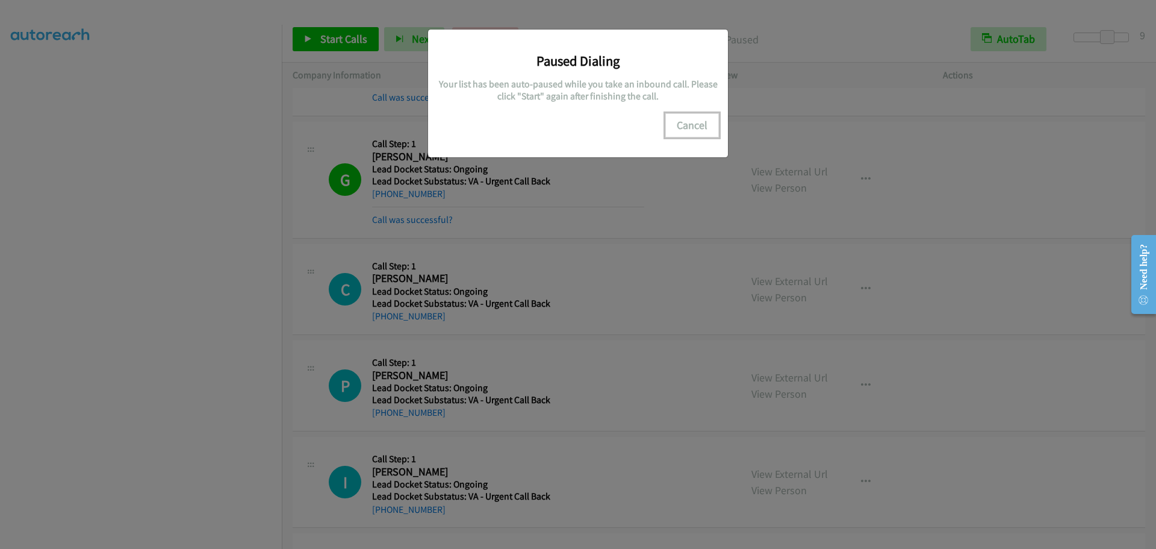
click at [695, 125] on button "Cancel" at bounding box center [692, 125] width 54 height 24
click at [690, 126] on button "Cancel" at bounding box center [692, 125] width 54 height 24
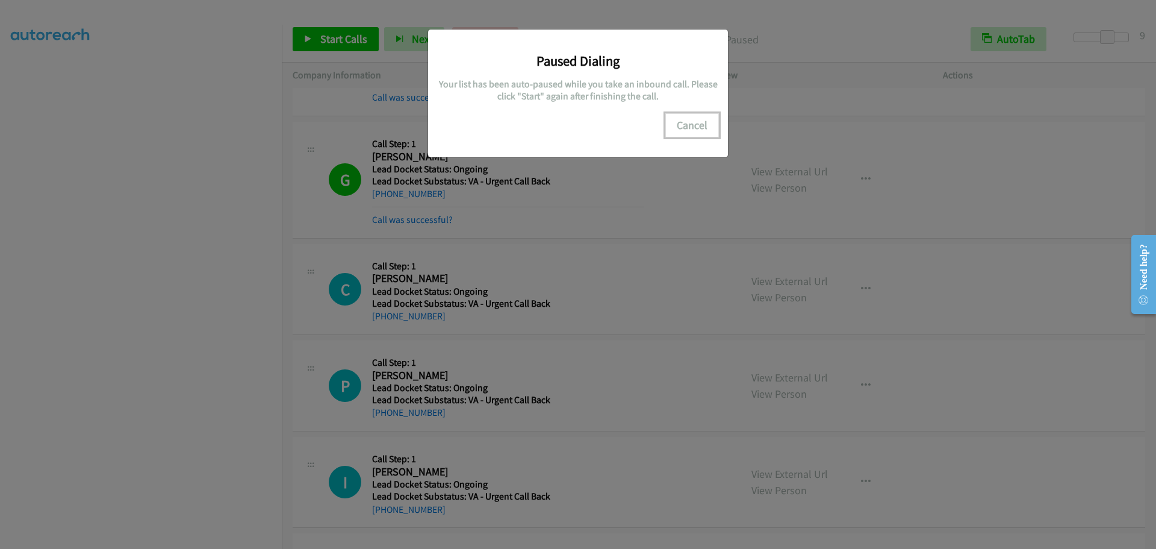
click at [687, 126] on button "Cancel" at bounding box center [692, 125] width 54 height 24
click at [691, 128] on button "Cancel" at bounding box center [692, 125] width 54 height 24
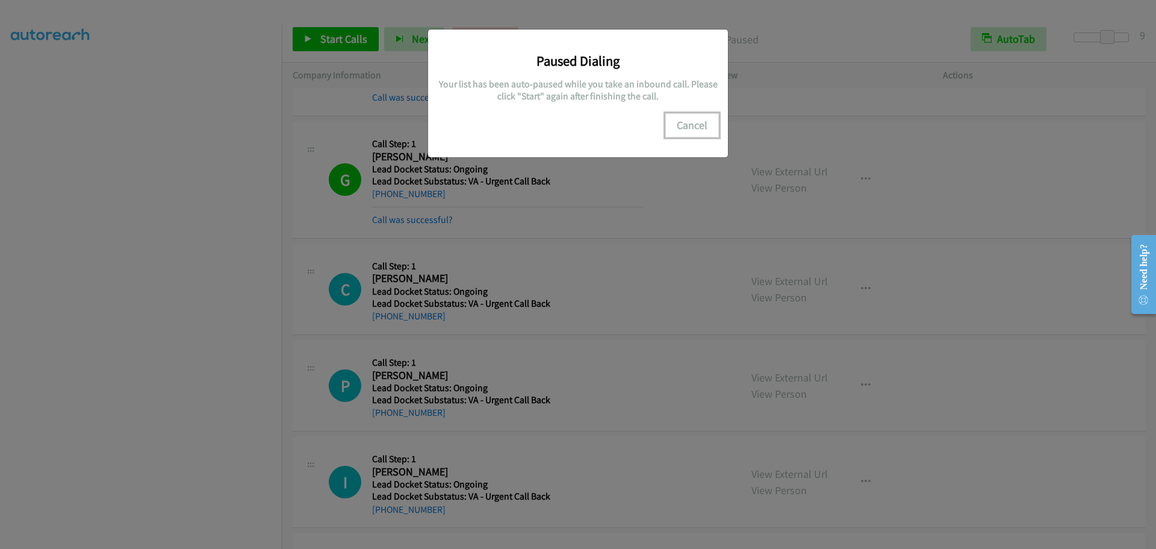
click at [691, 128] on button "Cancel" at bounding box center [692, 125] width 54 height 24
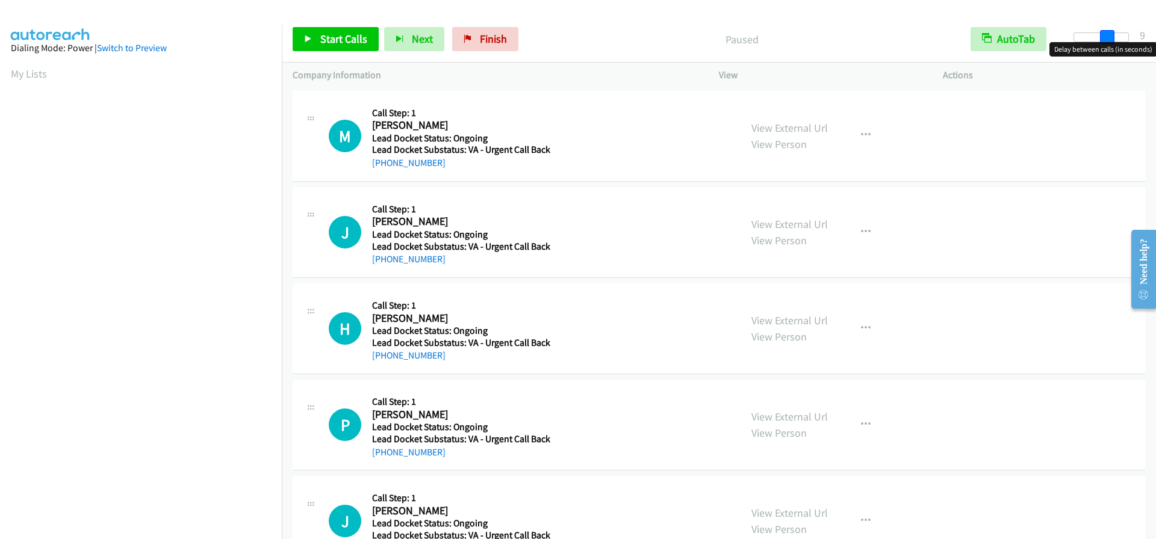
drag, startPoint x: 1074, startPoint y: 37, endPoint x: 1108, endPoint y: 36, distance: 34.3
click at [1108, 36] on span at bounding box center [1107, 37] width 14 height 14
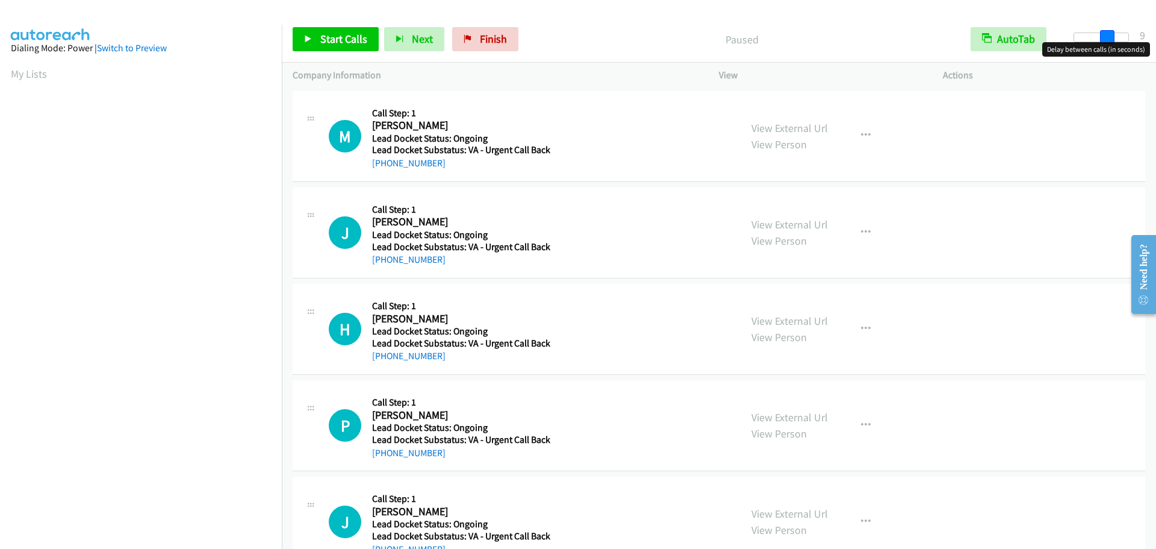
click at [1102, 37] on span at bounding box center [1107, 37] width 14 height 14
click at [332, 41] on span "Start Calls" at bounding box center [343, 39] width 47 height 14
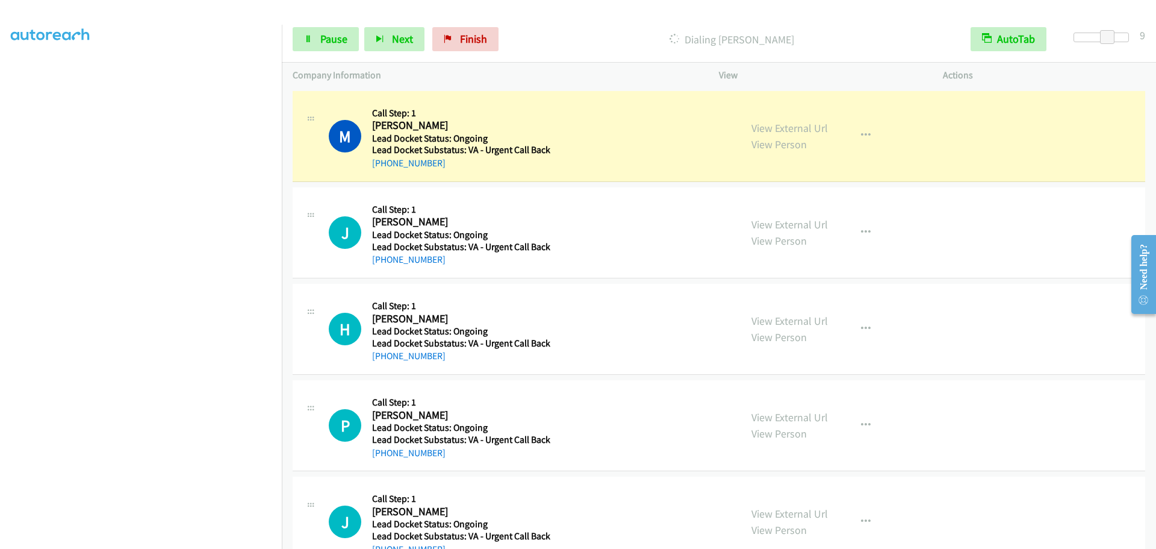
scroll to position [126, 0]
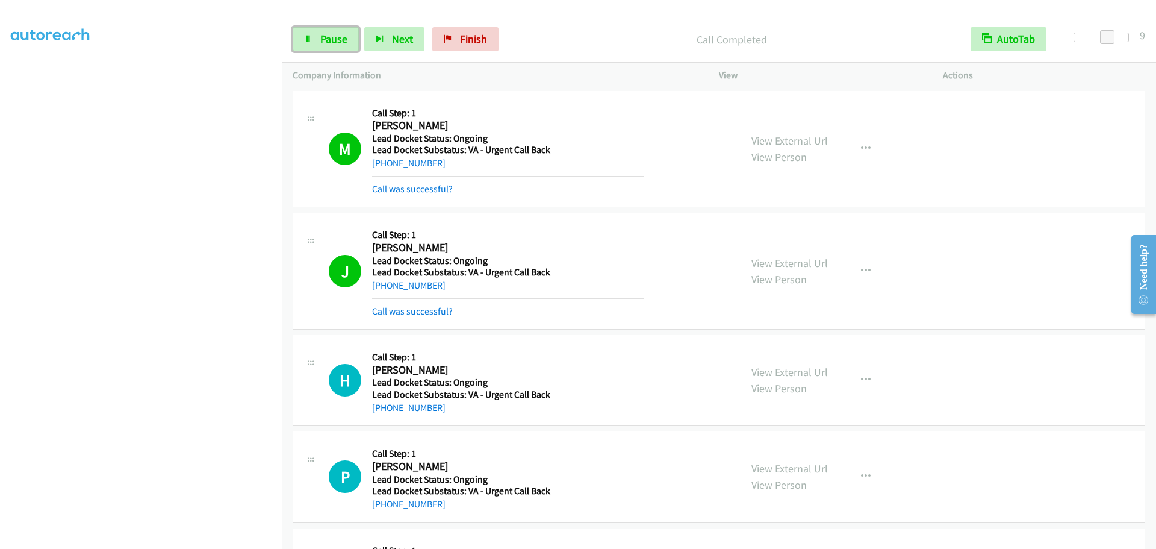
click at [328, 41] on span "Pause" at bounding box center [333, 39] width 27 height 14
click at [356, 41] on span "Start Calls" at bounding box center [343, 39] width 47 height 14
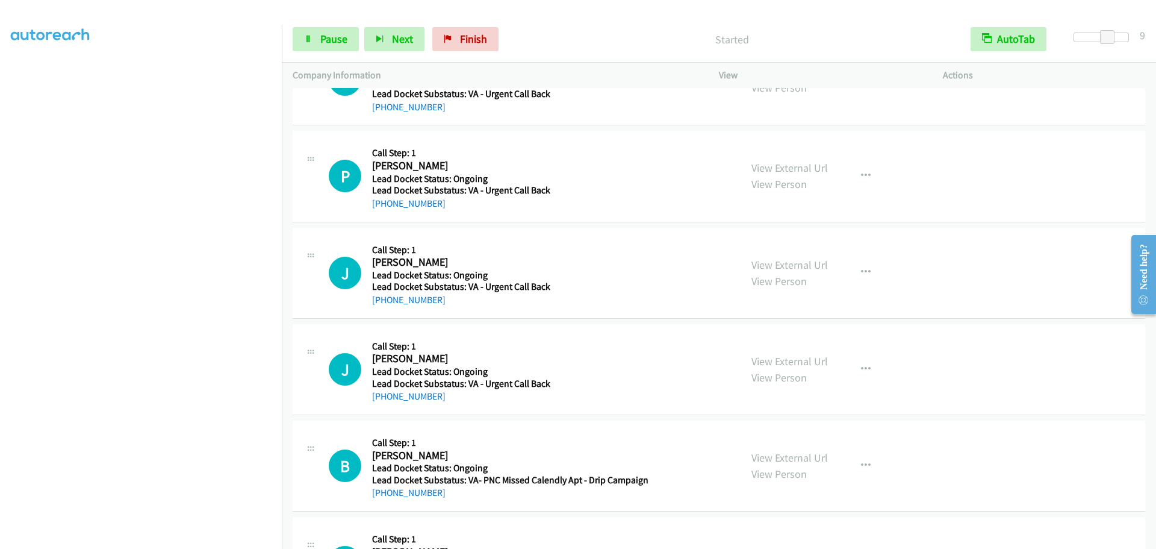
scroll to position [301, 0]
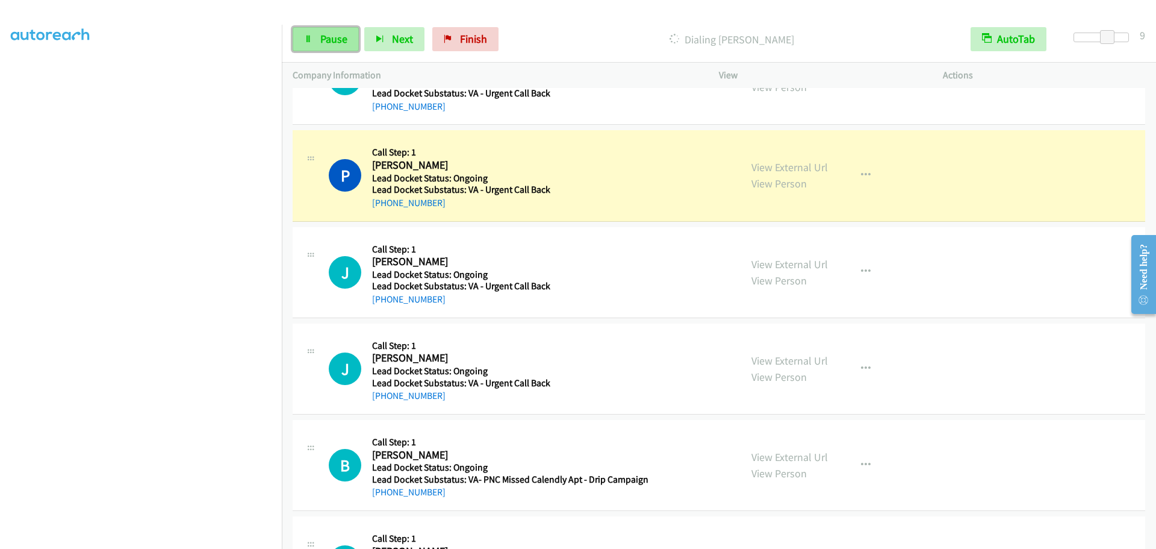
click at [325, 35] on span "Pause" at bounding box center [333, 39] width 27 height 14
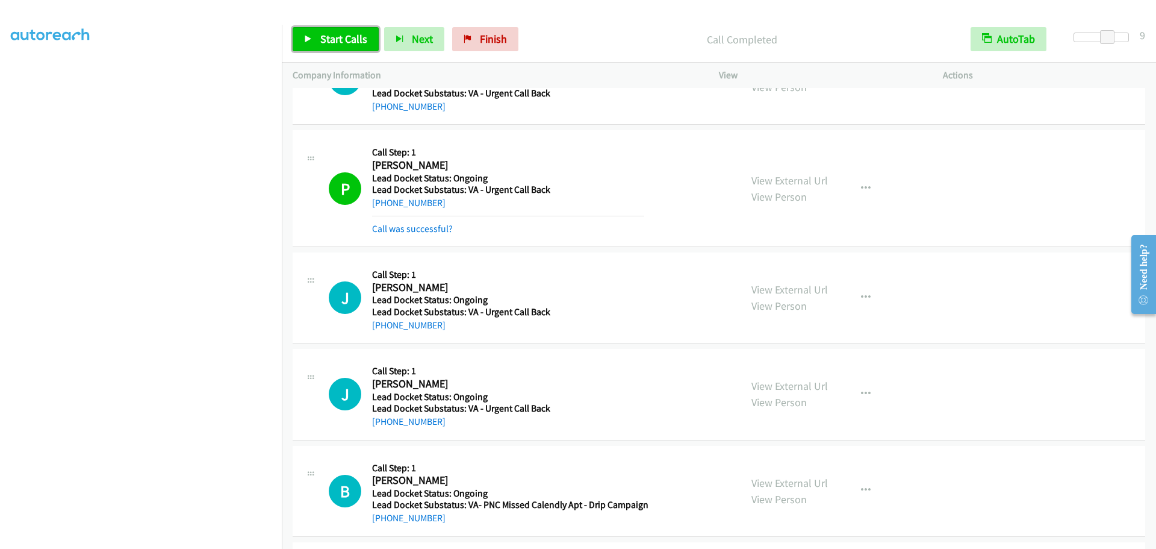
click at [348, 35] on span "Start Calls" at bounding box center [343, 39] width 47 height 14
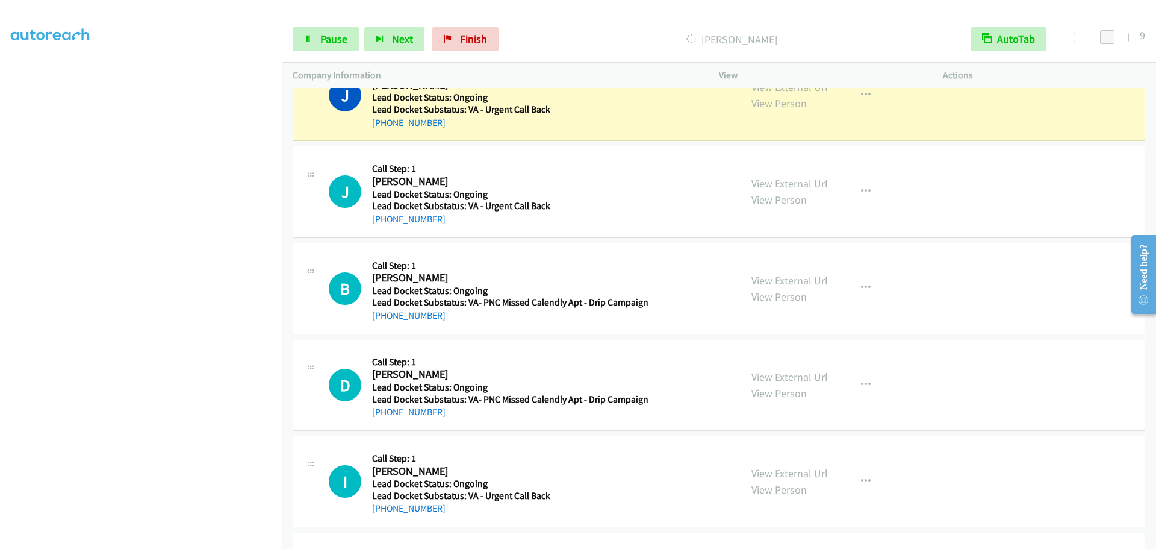
scroll to position [482, 0]
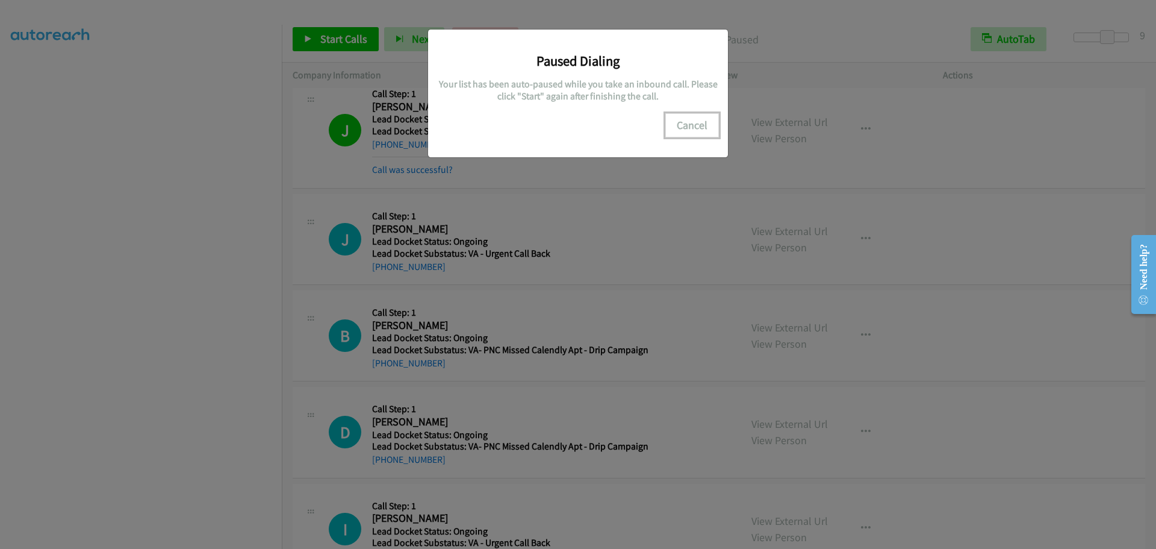
click at [683, 123] on button "Cancel" at bounding box center [692, 125] width 54 height 24
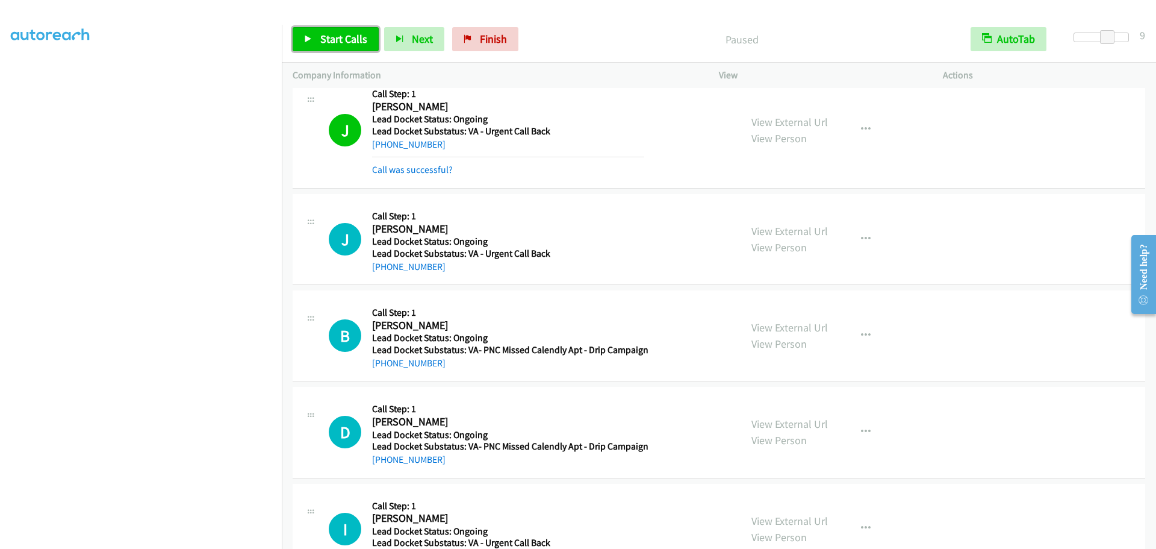
click at [340, 39] on span "Start Calls" at bounding box center [343, 39] width 47 height 14
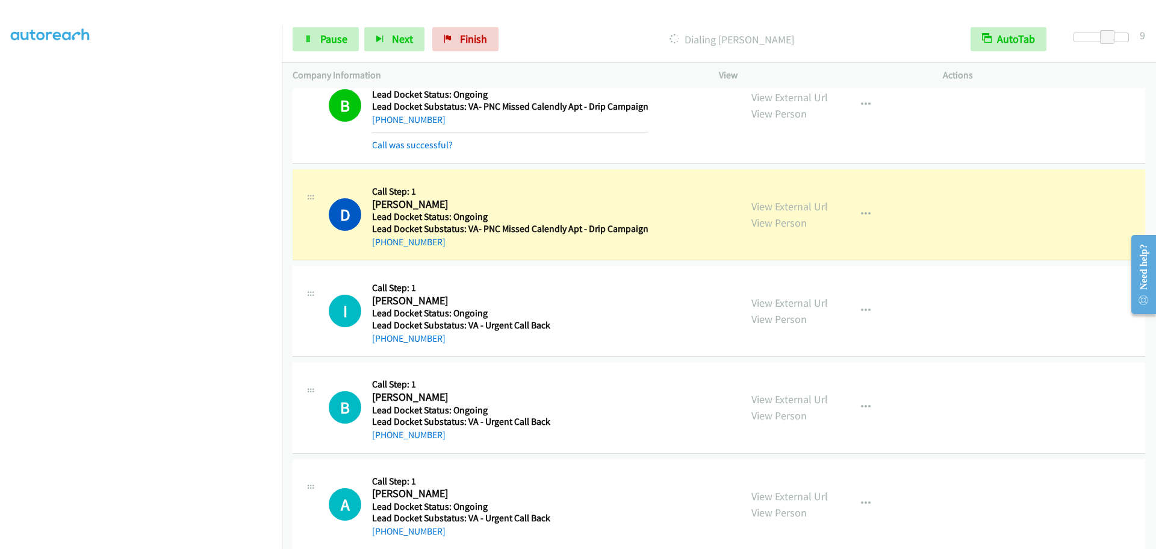
scroll to position [783, 0]
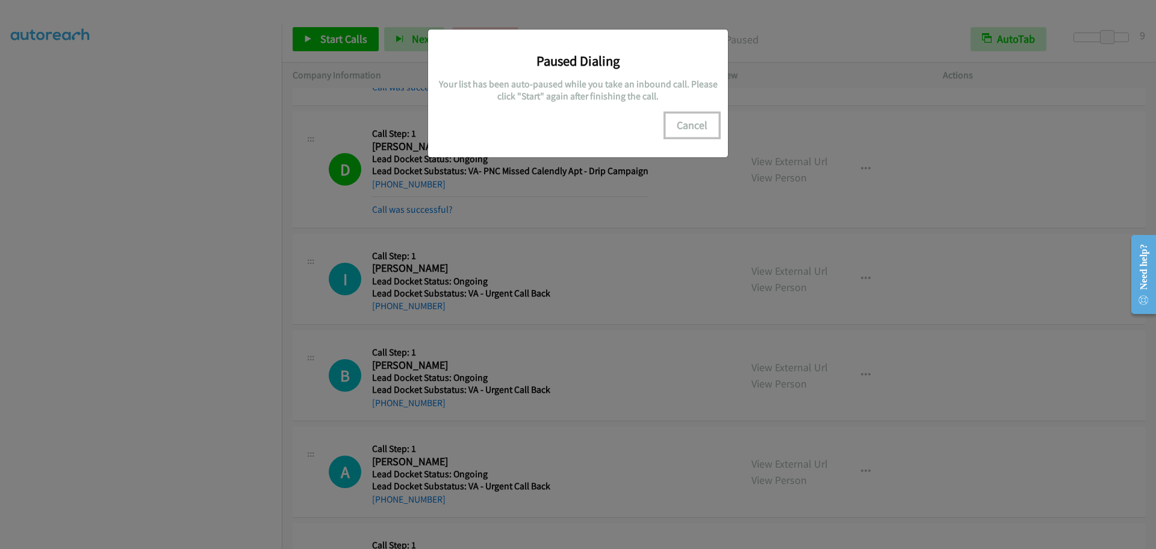
click at [686, 131] on button "Cancel" at bounding box center [692, 125] width 54 height 24
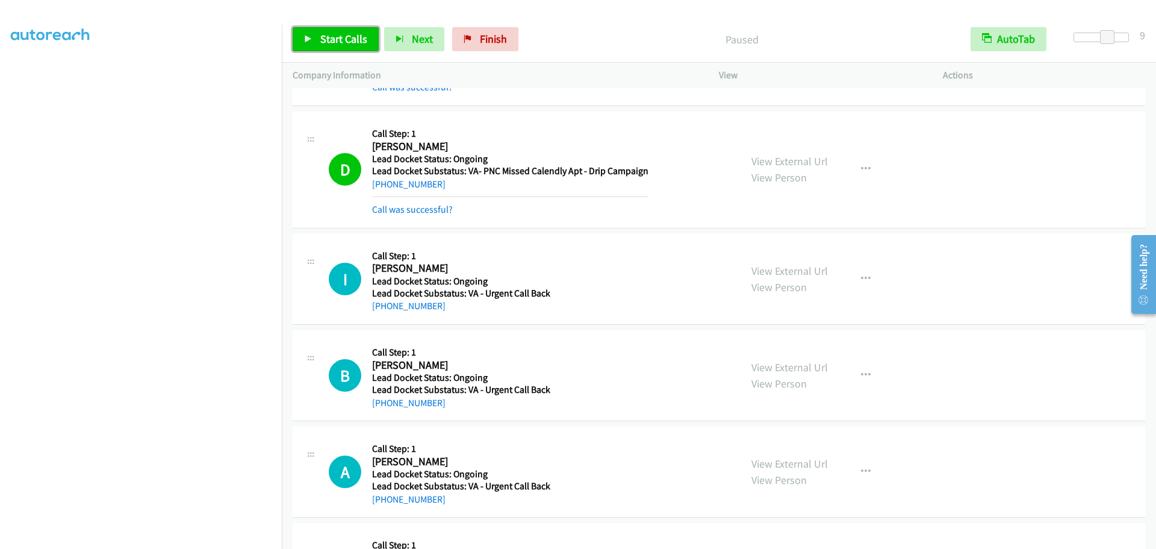
click at [346, 38] on span "Start Calls" at bounding box center [343, 39] width 47 height 14
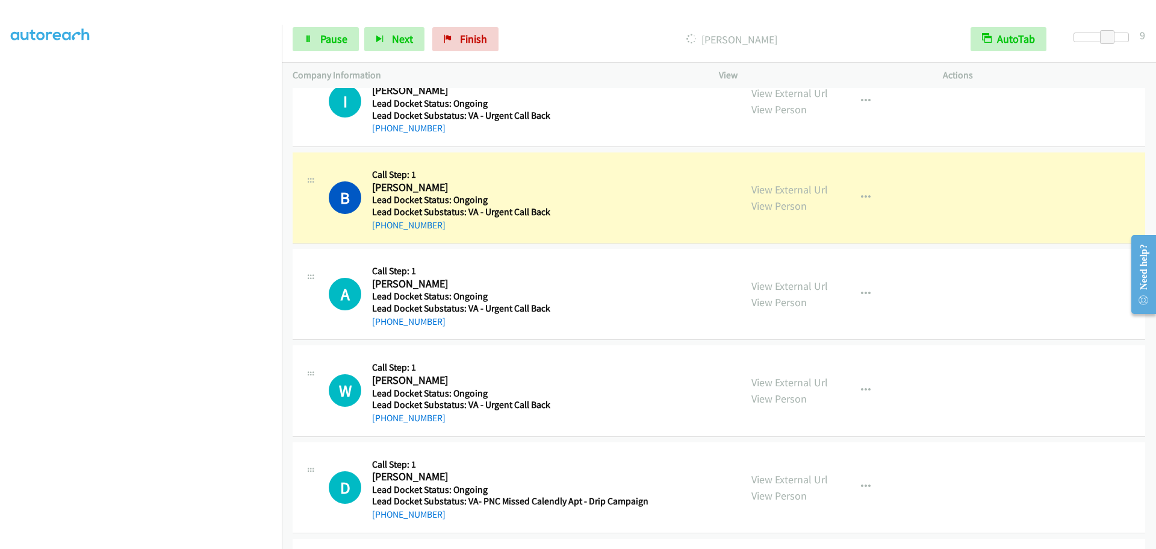
scroll to position [1024, 0]
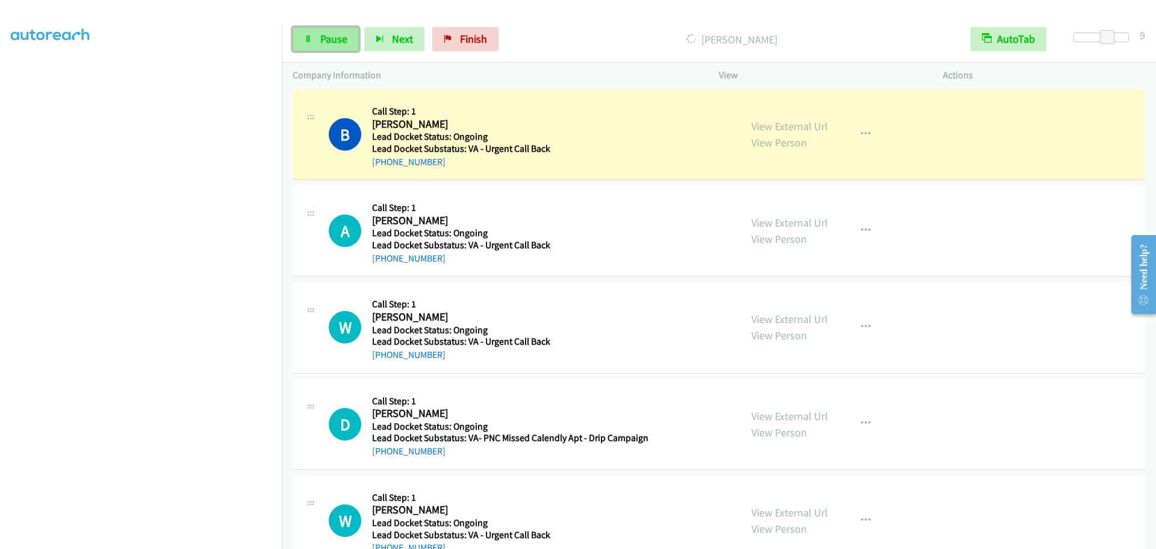
click at [329, 43] on span "Pause" at bounding box center [333, 39] width 27 height 14
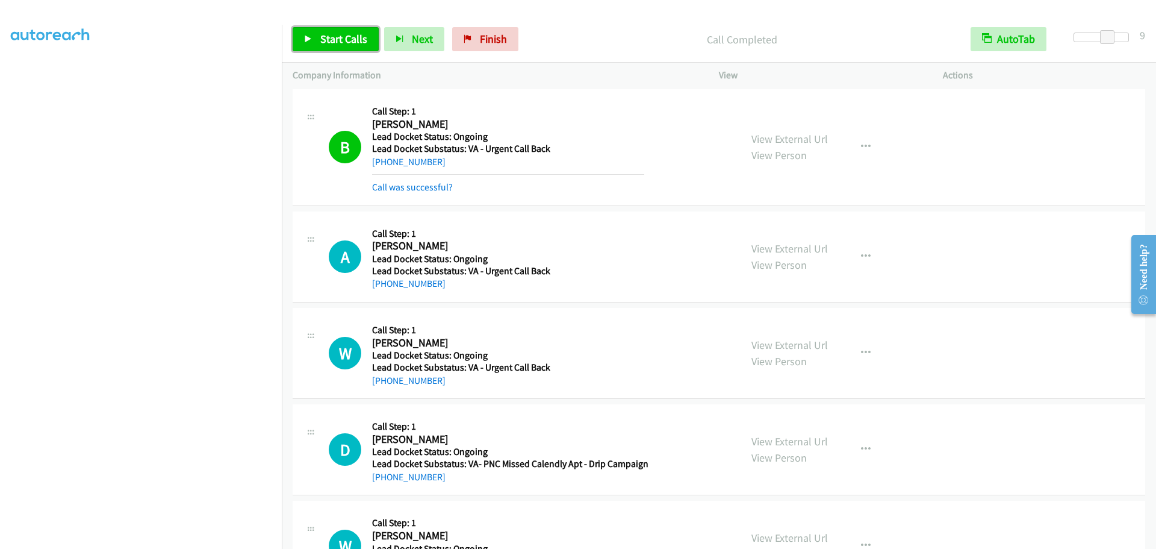
click at [339, 43] on span "Start Calls" at bounding box center [343, 39] width 47 height 14
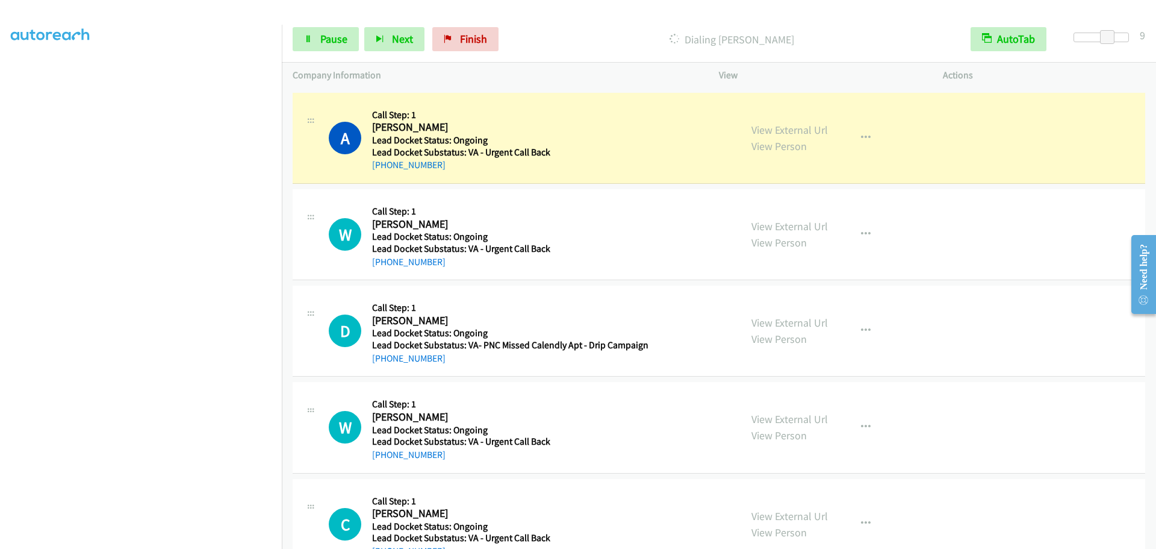
scroll to position [1121, 0]
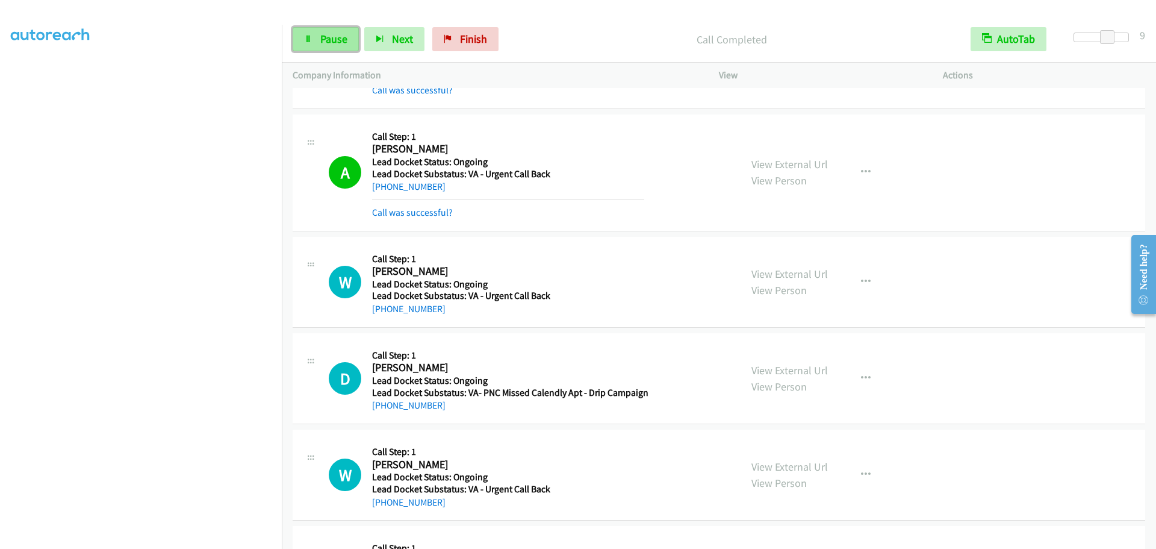
click at [338, 42] on span "Pause" at bounding box center [333, 39] width 27 height 14
click at [329, 42] on span "Start Calls" at bounding box center [343, 39] width 47 height 14
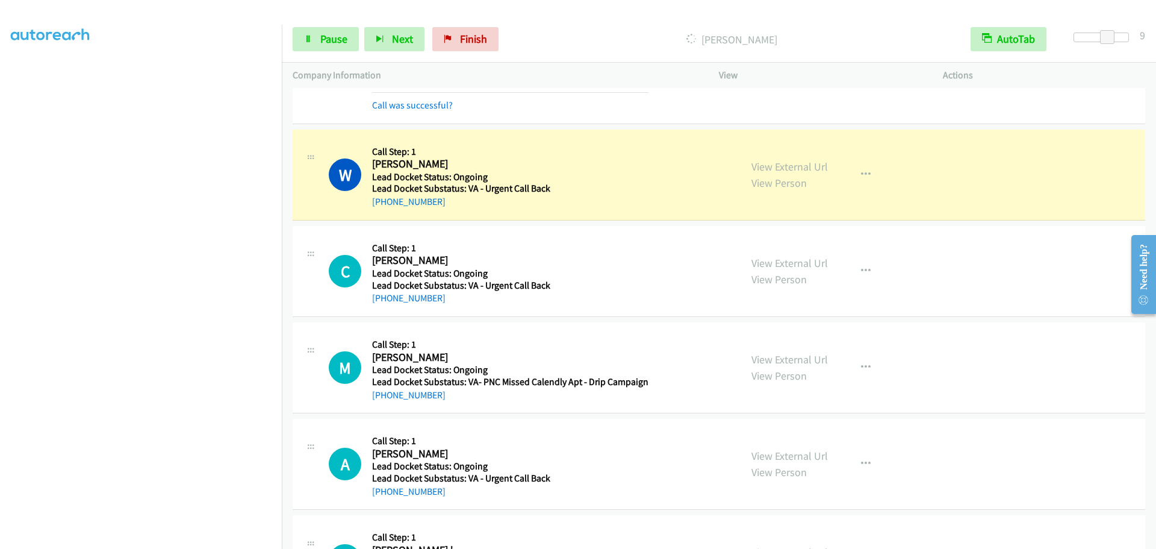
scroll to position [1482, 0]
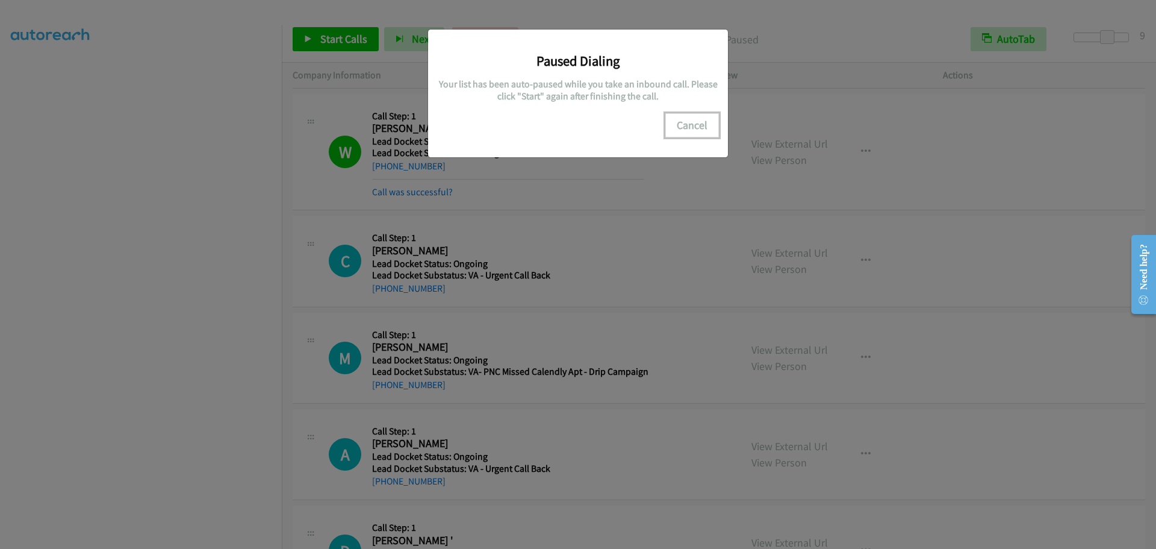
click at [681, 126] on button "Cancel" at bounding box center [692, 125] width 54 height 24
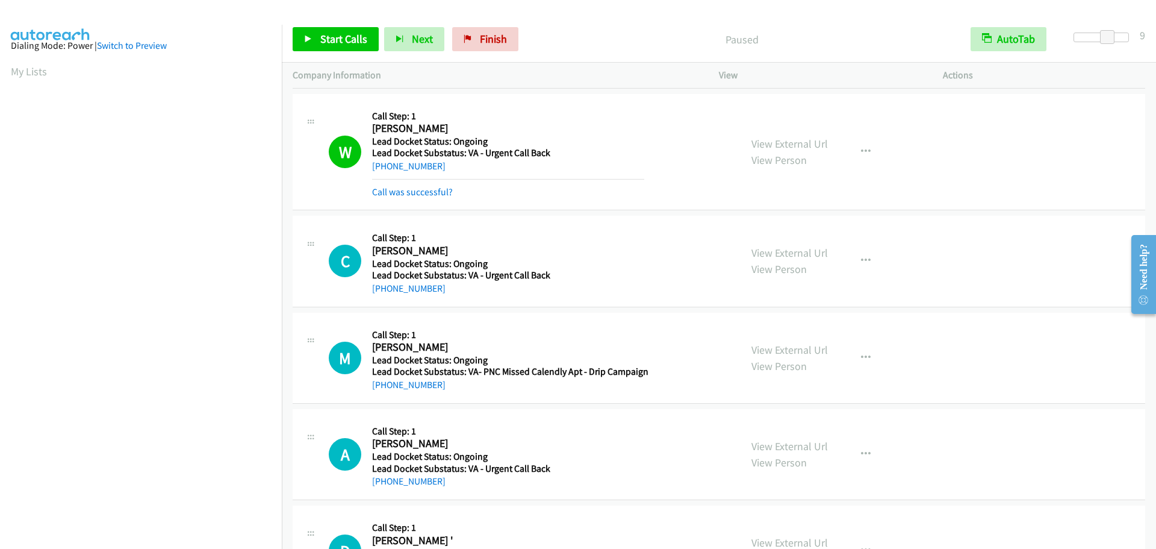
scroll to position [0, 0]
drag, startPoint x: 39, startPoint y: 69, endPoint x: 70, endPoint y: 69, distance: 31.9
click at [39, 69] on link "My Lists" at bounding box center [29, 74] width 36 height 14
